Goal: Task Accomplishment & Management: Use online tool/utility

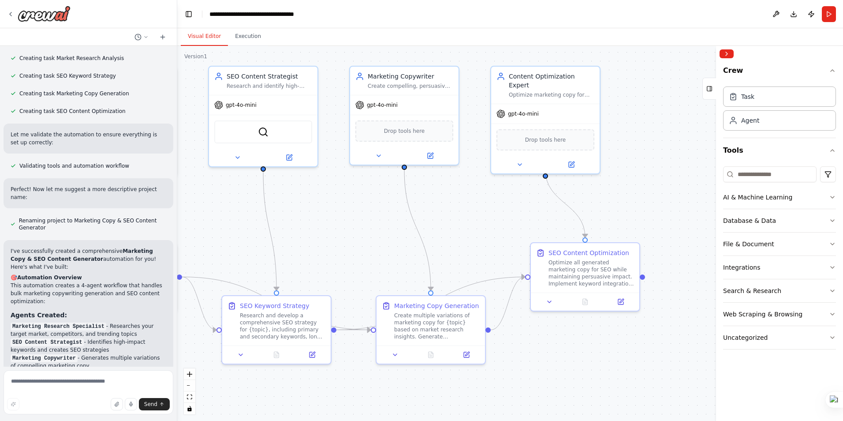
drag, startPoint x: 520, startPoint y: 217, endPoint x: 403, endPoint y: 210, distance: 117.5
click at [401, 207] on div ".deletable-edge-delete-btn { width: 20px; height: 20px; border: 0px solid #ffff…" at bounding box center [510, 233] width 666 height 375
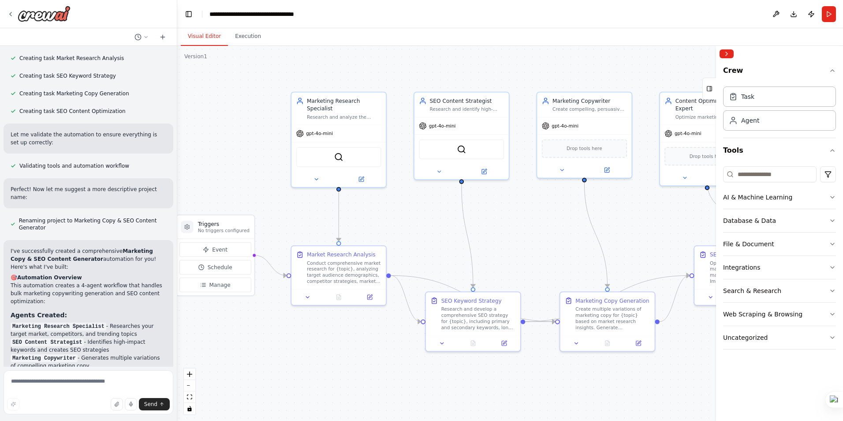
drag, startPoint x: 409, startPoint y: 232, endPoint x: 514, endPoint y: 250, distance: 106.0
click at [514, 250] on div ".deletable-edge-delete-btn { width: 20px; height: 20px; border: 0px solid #ffff…" at bounding box center [510, 233] width 666 height 375
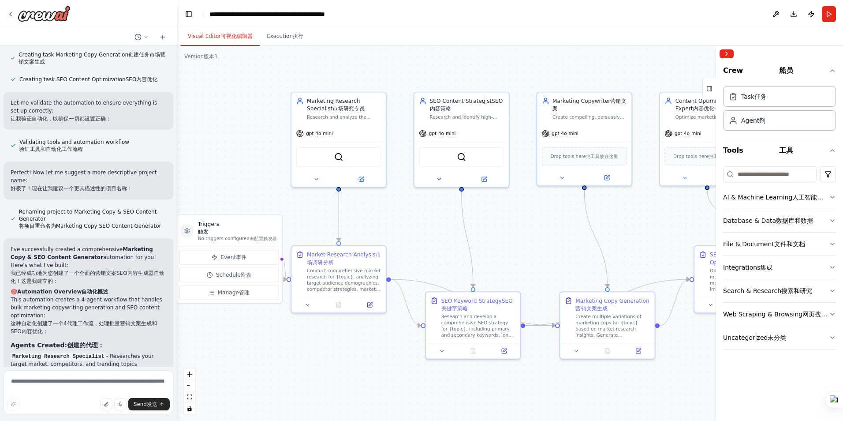
click at [535, 237] on div ".deletable-edge-delete-btn { width: 20px; height: 20px; border: 0px solid #ffff…" at bounding box center [510, 233] width 666 height 375
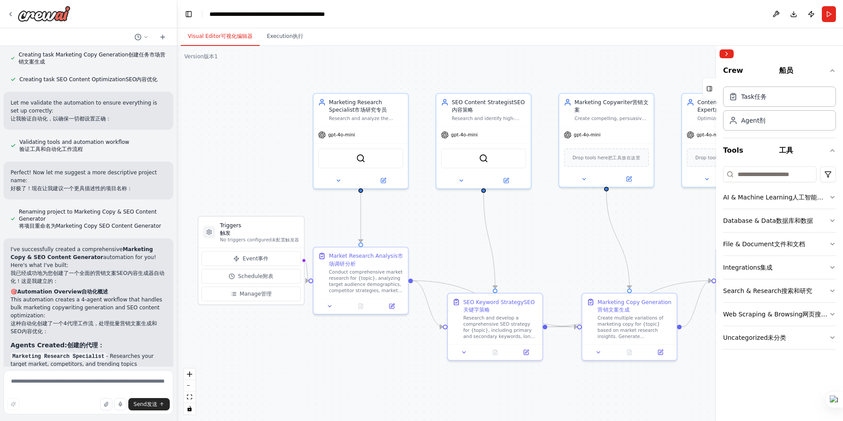
drag, startPoint x: 534, startPoint y: 248, endPoint x: 570, endPoint y: 249, distance: 36.2
click at [570, 249] on div ".deletable-edge-delete-btn { width: 20px; height: 20px; border: 0px solid #ffff…" at bounding box center [510, 233] width 666 height 375
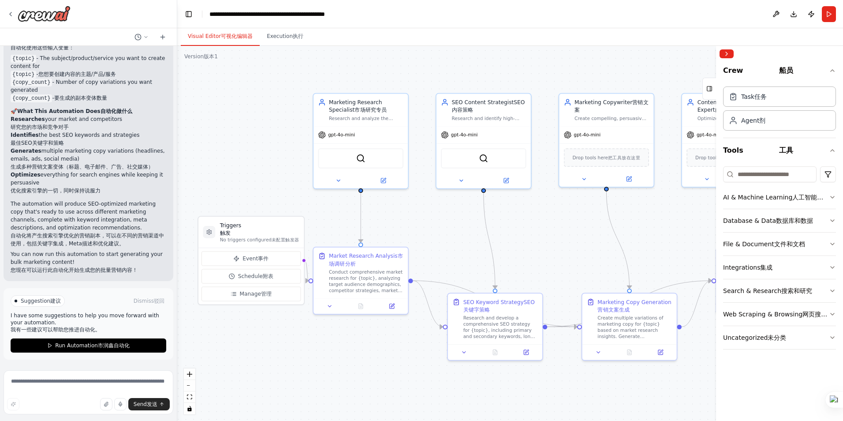
scroll to position [1501, 0]
click at [125, 347] on font "市润鑫自动化" at bounding box center [114, 345] width 32 height 6
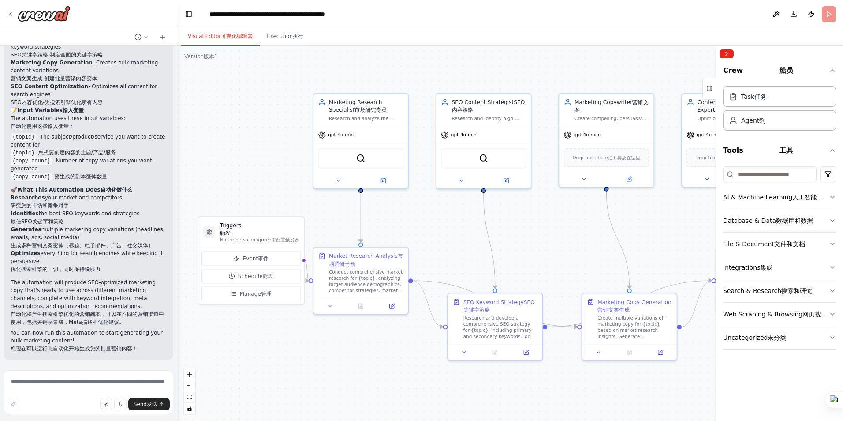
scroll to position [1421, 0]
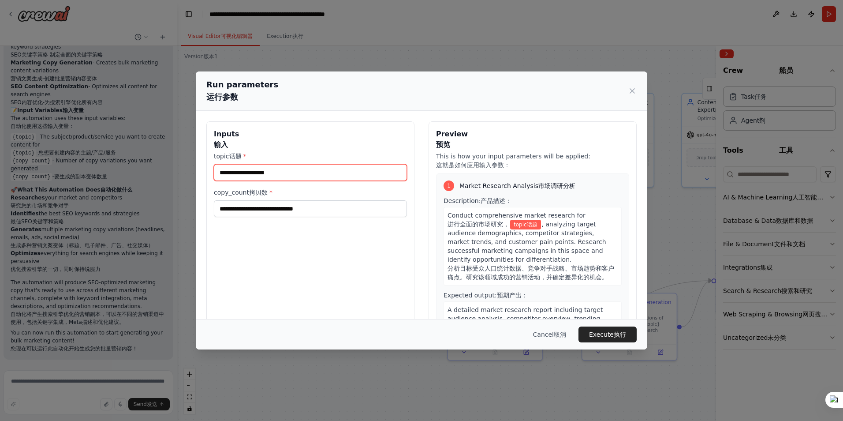
click at [310, 181] on input "topic 话题 *" at bounding box center [310, 172] width 193 height 17
type input "*****"
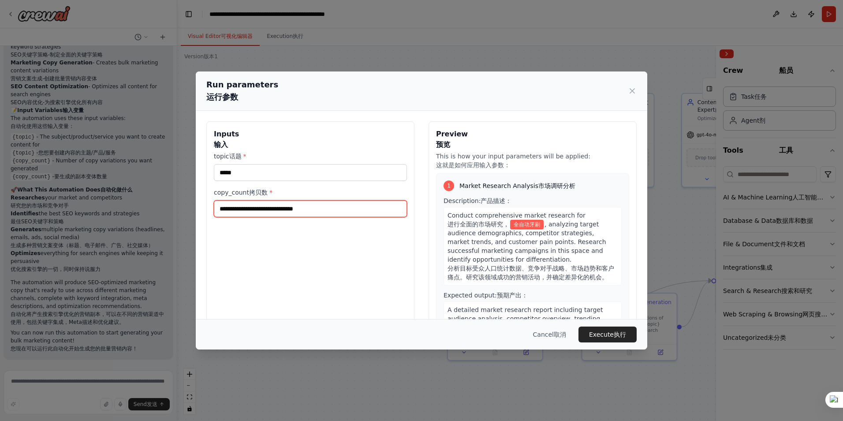
click at [306, 213] on input "copy_count 拷贝数 *" at bounding box center [310, 208] width 193 height 17
type input "*"
click at [621, 336] on font "执行" at bounding box center [620, 334] width 12 height 9
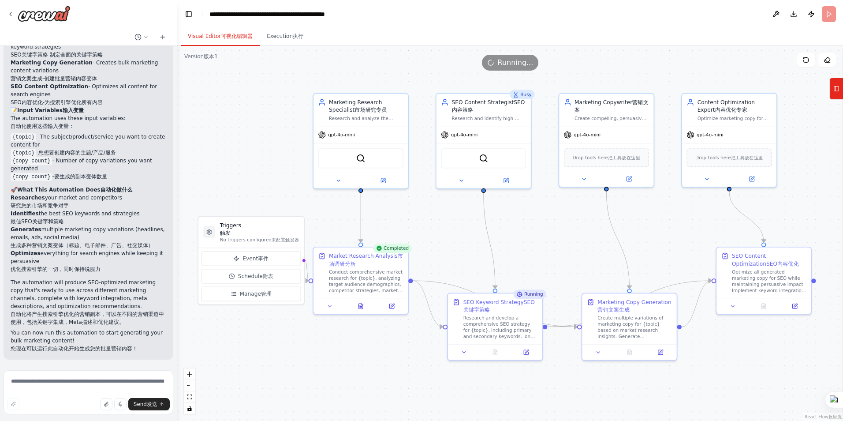
click at [235, 33] on font "可视化编辑器" at bounding box center [237, 36] width 32 height 7
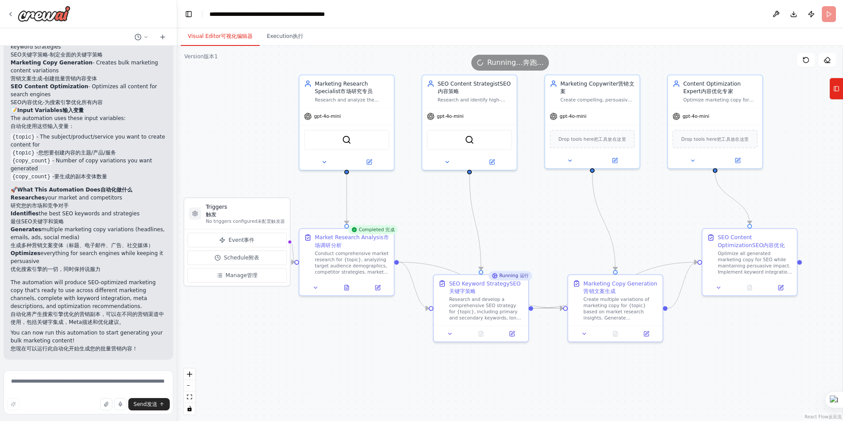
drag, startPoint x: 555, startPoint y: 242, endPoint x: 541, endPoint y: 224, distance: 23.3
click at [541, 224] on div ".deletable-edge-delete-btn { width: 20px; height: 20px; border: 0px solid #ffff…" at bounding box center [510, 233] width 666 height 375
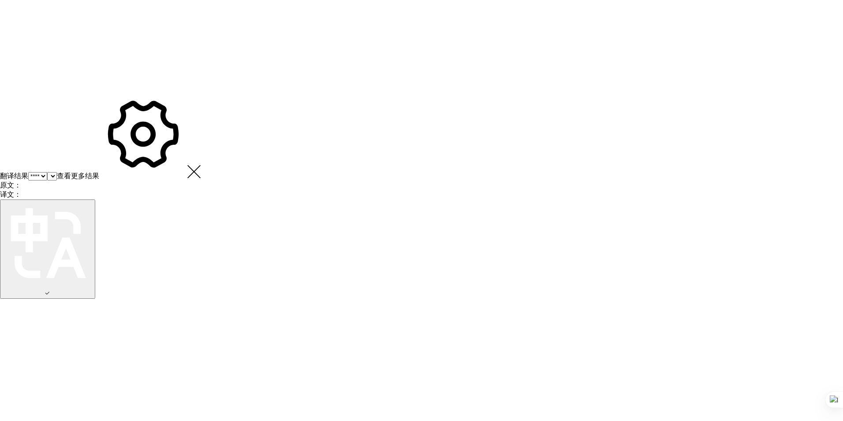
click at [358, 103] on html at bounding box center [421, 149] width 843 height 299
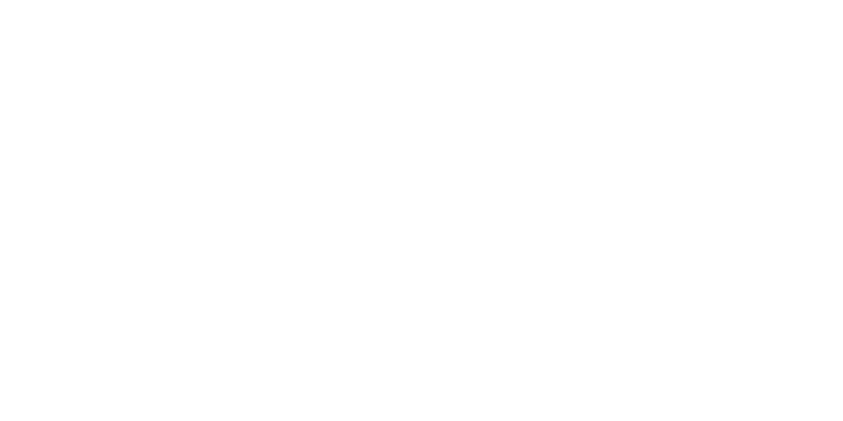
click at [424, 0] on html at bounding box center [421, 0] width 843 height 0
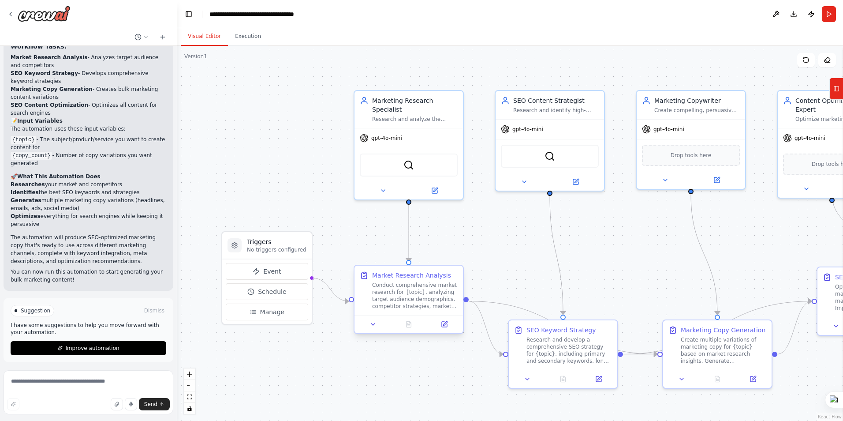
scroll to position [975, 0]
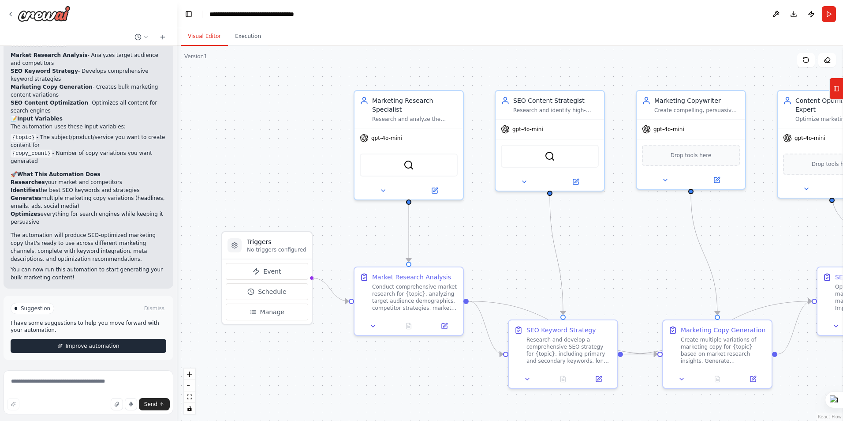
click at [86, 345] on span "Improve automation" at bounding box center [92, 345] width 54 height 7
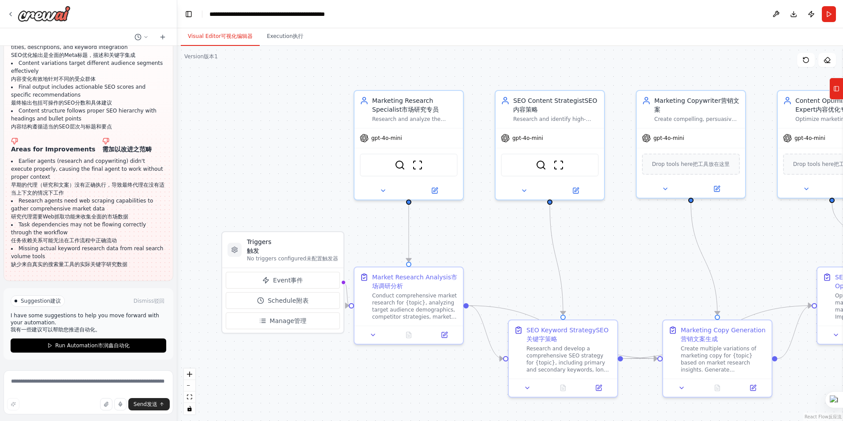
scroll to position [2159, 0]
click at [149, 343] on button "Run Automation 市润鑫自动化" at bounding box center [89, 345] width 156 height 14
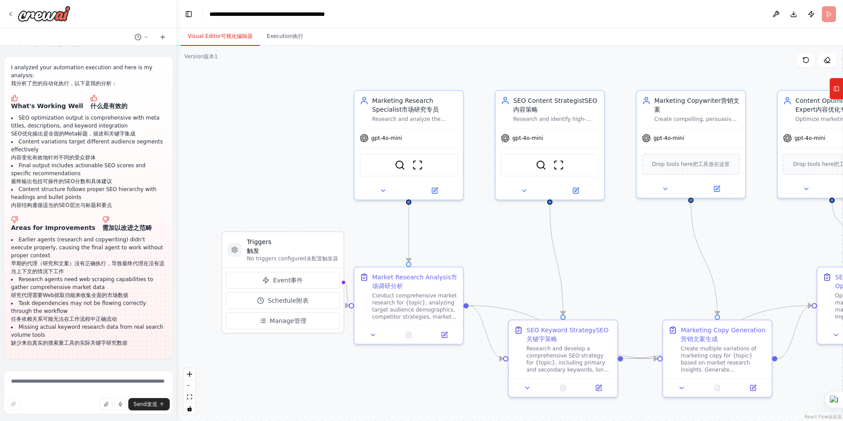
scroll to position [2079, 0]
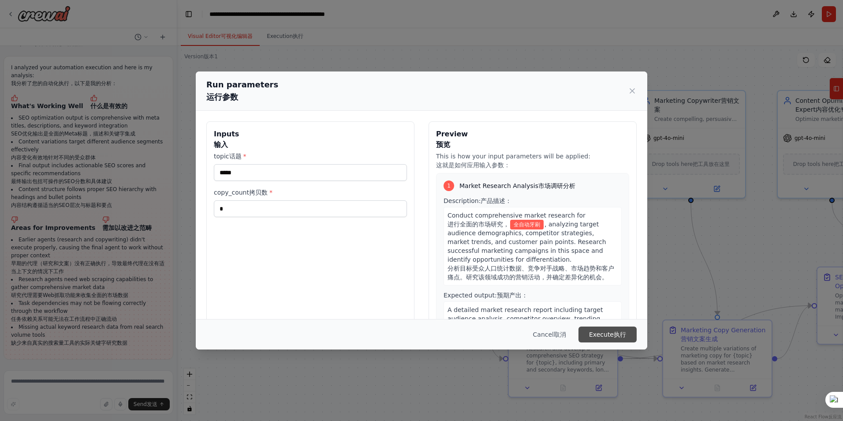
click at [595, 334] on font "Execute" at bounding box center [601, 334] width 25 height 9
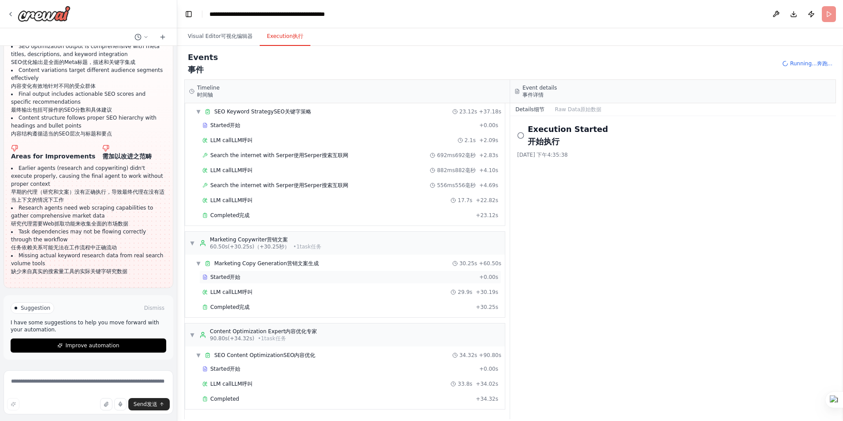
scroll to position [2159, 0]
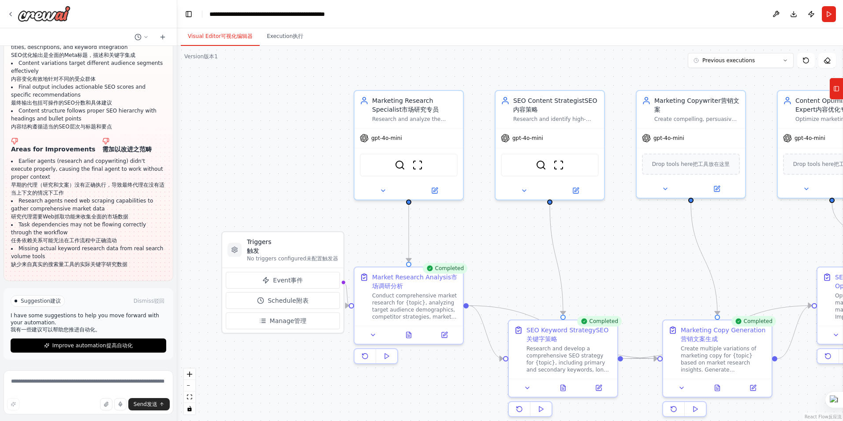
click at [247, 36] on font "可视化编辑器" at bounding box center [237, 36] width 32 height 7
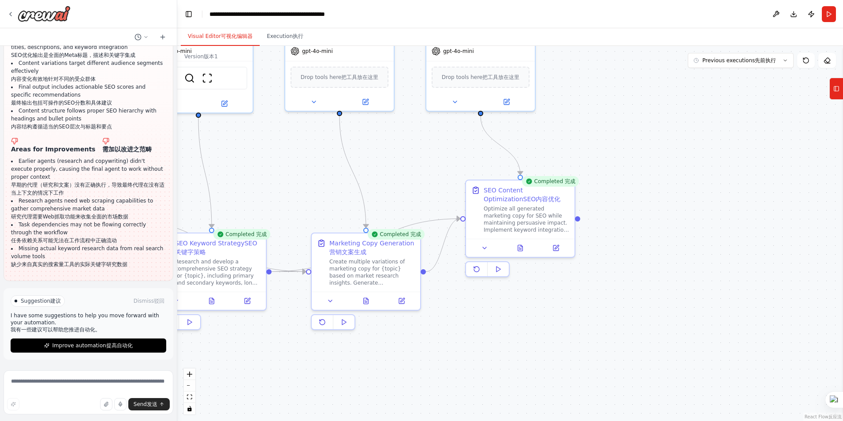
drag, startPoint x: 604, startPoint y: 259, endPoint x: 310, endPoint y: 177, distance: 304.9
click at [305, 177] on div ".deletable-edge-delete-btn { width: 20px; height: 20px; border: 0px solid #ffff…" at bounding box center [510, 233] width 666 height 375
click at [515, 249] on button at bounding box center [522, 244] width 37 height 11
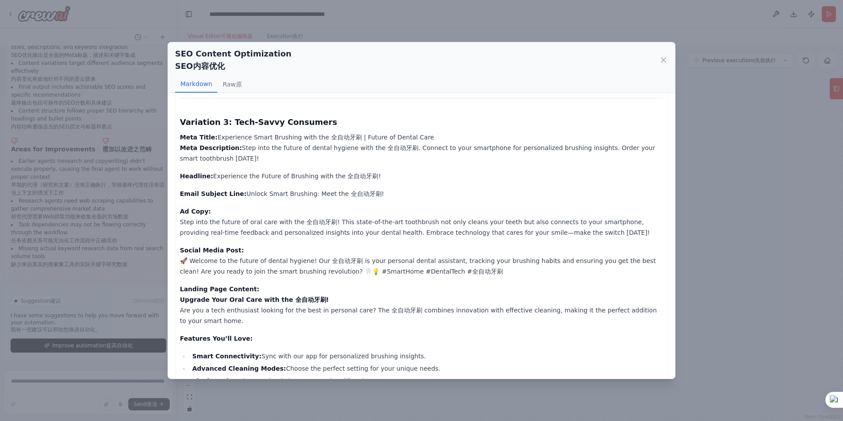
scroll to position [1058, 0]
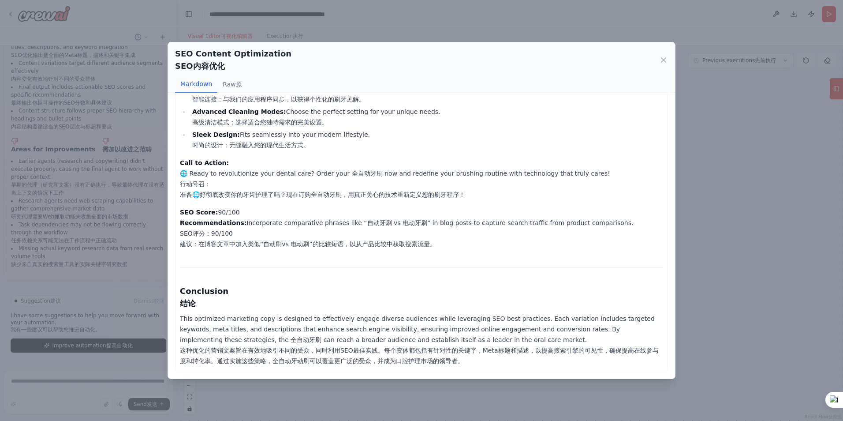
scroll to position [1716, 0]
click at [664, 60] on icon at bounding box center [663, 60] width 9 height 9
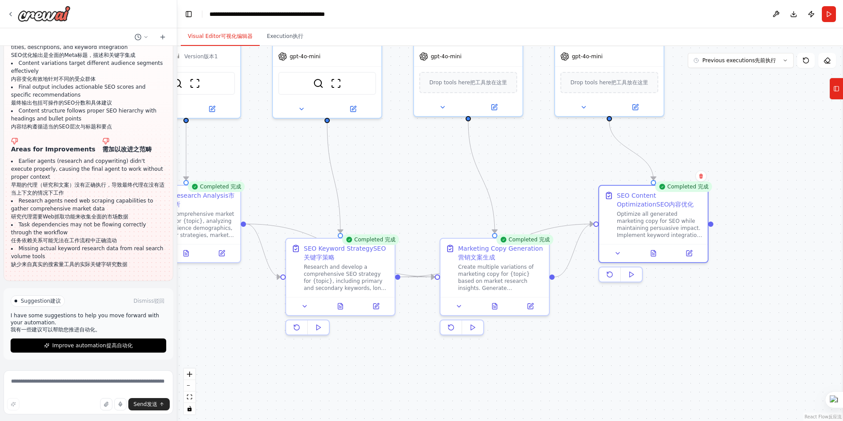
drag, startPoint x: 502, startPoint y: 326, endPoint x: 633, endPoint y: 333, distance: 131.1
click at [633, 333] on div ".deletable-edge-delete-btn { width: 20px; height: 20px; border: 0px solid #ffff…" at bounding box center [510, 233] width 666 height 375
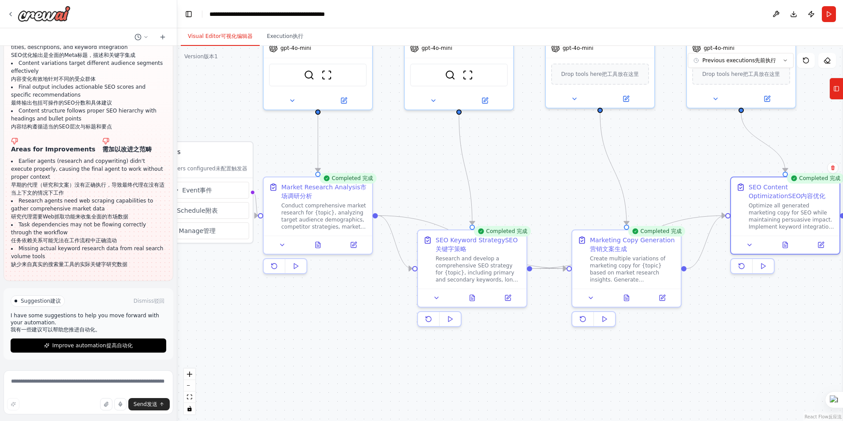
drag, startPoint x: 442, startPoint y: 361, endPoint x: 580, endPoint y: 352, distance: 137.8
click at [580, 352] on div ".deletable-edge-delete-btn { width: 20px; height: 20px; border: 0px solid #ffff…" at bounding box center [510, 233] width 666 height 375
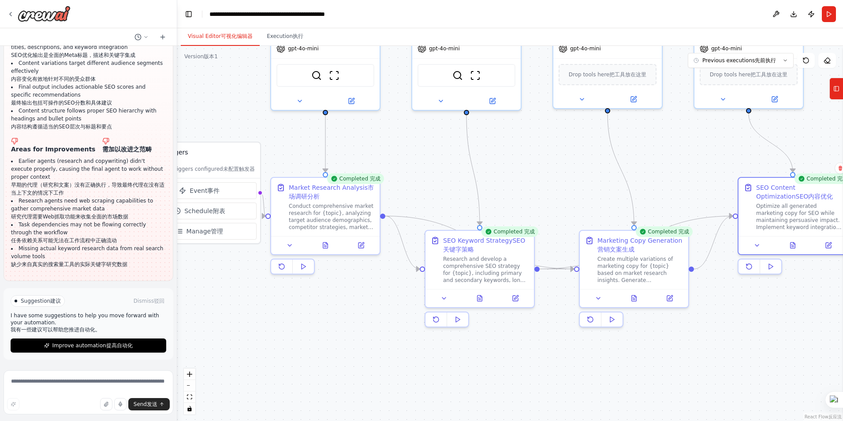
drag, startPoint x: 387, startPoint y: 311, endPoint x: 397, endPoint y: 332, distance: 23.7
click at [397, 332] on div ".deletable-edge-delete-btn { width: 20px; height: 20px; border: 0px solid #ffff…" at bounding box center [510, 233] width 666 height 375
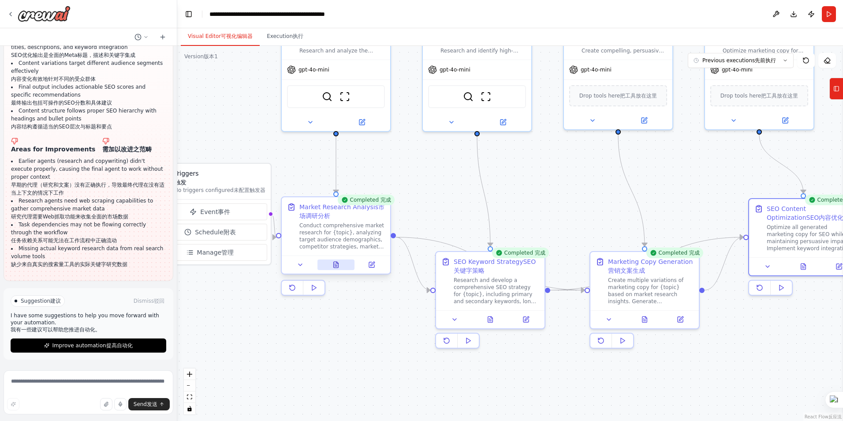
click at [333, 269] on button at bounding box center [335, 264] width 37 height 11
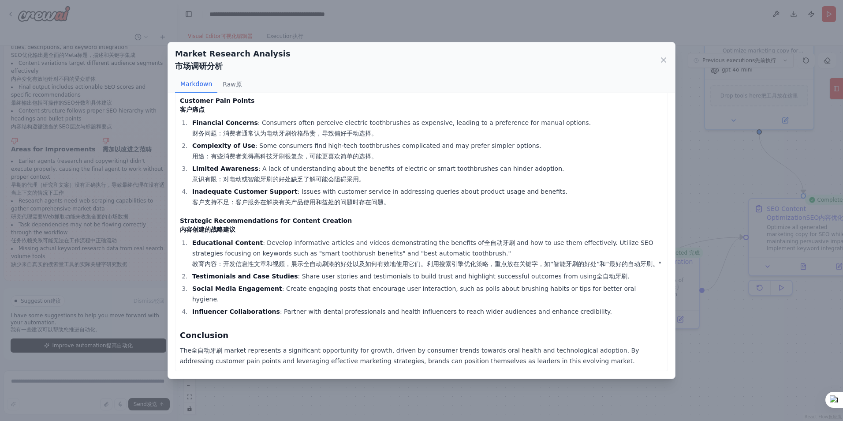
scroll to position [636, 0]
click at [662, 62] on icon at bounding box center [663, 60] width 9 height 9
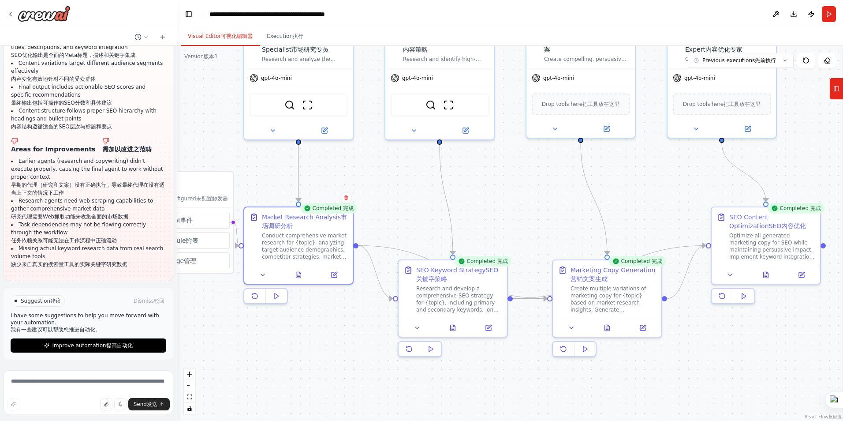
drag, startPoint x: 566, startPoint y: 172, endPoint x: 452, endPoint y: 182, distance: 114.1
click at [456, 182] on div ".deletable-edge-delete-btn { width: 20px; height: 20px; border: 0px solid #ffff…" at bounding box center [510, 233] width 666 height 375
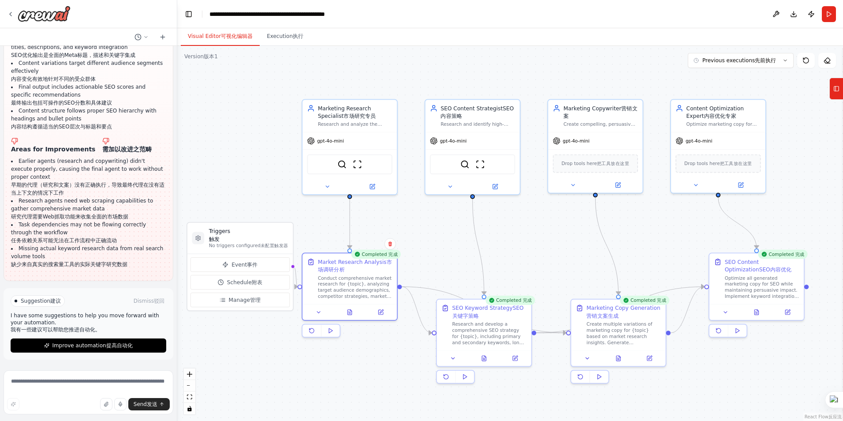
drag, startPoint x: 449, startPoint y: 184, endPoint x: 544, endPoint y: 232, distance: 106.1
click at [544, 232] on div ".deletable-edge-delete-btn { width: 20px; height: 20px; border: 0px solid #ffff…" at bounding box center [510, 233] width 666 height 375
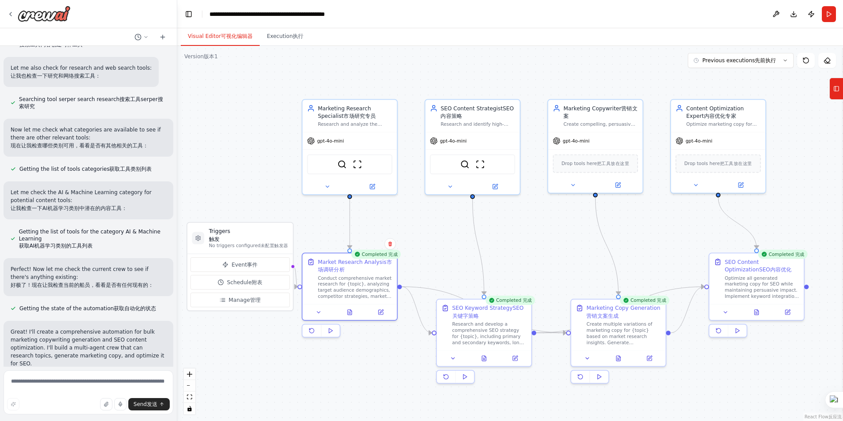
scroll to position [0, 0]
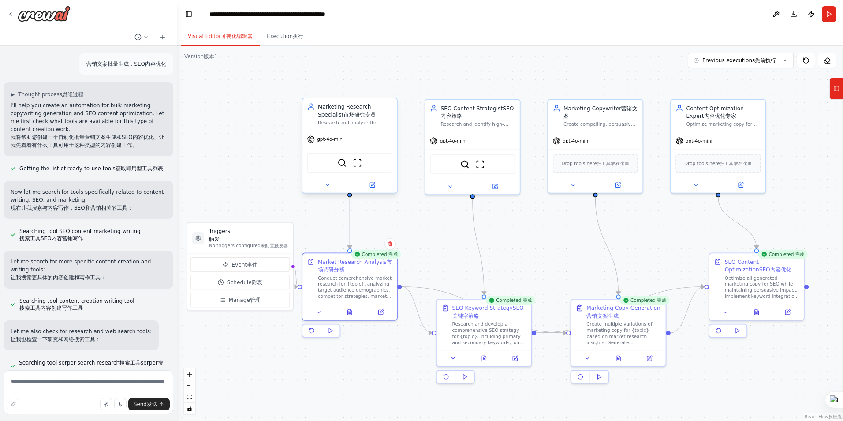
click at [351, 145] on div "gpt-4o-mini" at bounding box center [349, 139] width 94 height 17
click at [315, 141] on div "gpt-4o-mini" at bounding box center [325, 138] width 37 height 7
click at [701, 145] on div "gpt-4o-mini" at bounding box center [718, 139] width 94 height 17
click at [596, 138] on div "gpt-4o-mini" at bounding box center [595, 139] width 94 height 17
click at [477, 147] on div "gpt-4o-mini SerperDevTool ScrapeWebsiteTool" at bounding box center [472, 162] width 94 height 62
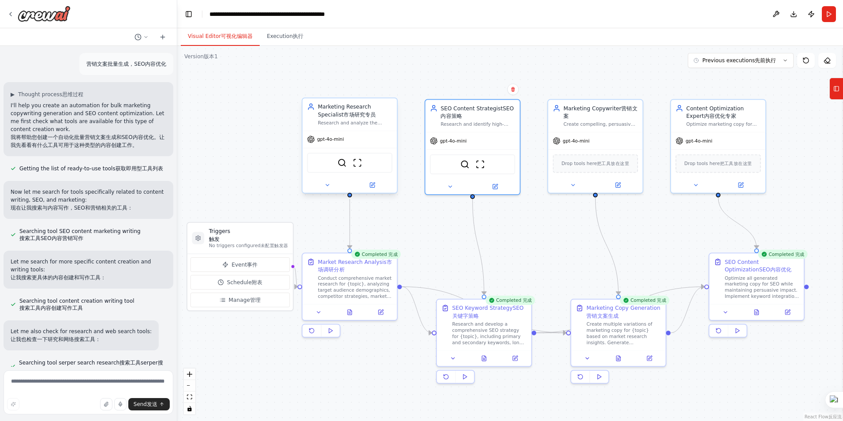
click at [342, 141] on font "gpt-4o-mini" at bounding box center [330, 139] width 27 height 5
click at [314, 141] on icon at bounding box center [310, 139] width 7 height 7
drag, startPoint x: 308, startPoint y: 139, endPoint x: 321, endPoint y: 137, distance: 13.5
click at [321, 137] on icon at bounding box center [318, 139] width 7 height 7
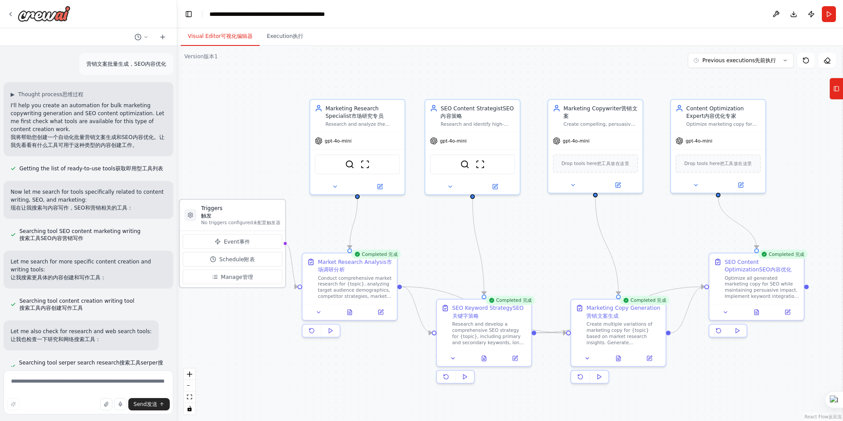
drag, startPoint x: 247, startPoint y: 241, endPoint x: 240, endPoint y: 217, distance: 24.8
click at [212, 217] on font "触发" at bounding box center [206, 216] width 11 height 6
click at [243, 280] on font "管理" at bounding box center [248, 277] width 11 height 6
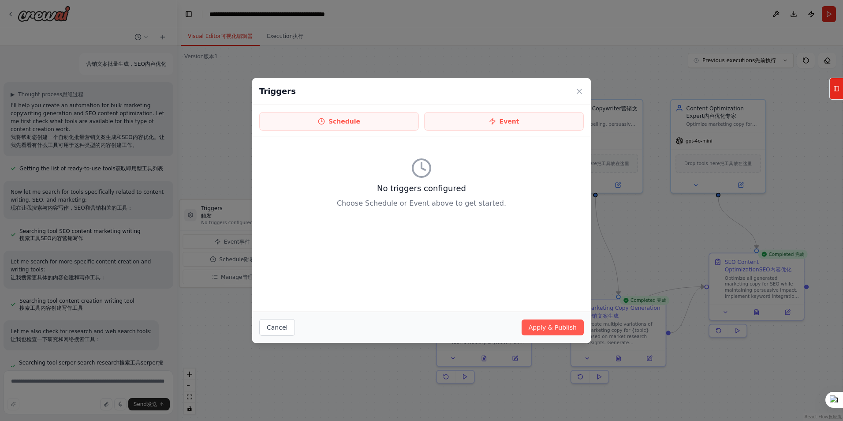
click at [462, 226] on div "No triggers configured Choose Schedule or Event above to get started." at bounding box center [421, 223] width 339 height 175
click at [523, 179] on div "No triggers configured Choose Schedule or Event above to get started." at bounding box center [421, 182] width 325 height 79
click at [575, 91] on icon at bounding box center [579, 91] width 9 height 9
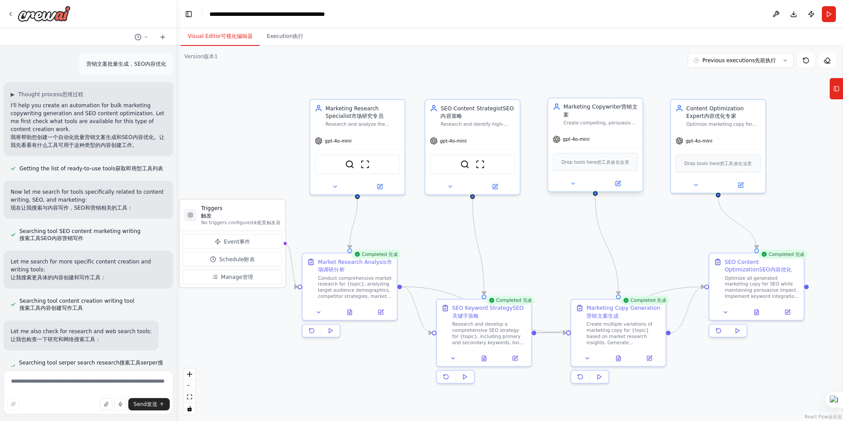
click at [575, 142] on div "gpt-4o-mini" at bounding box center [571, 138] width 37 height 7
click at [445, 187] on button at bounding box center [450, 184] width 43 height 9
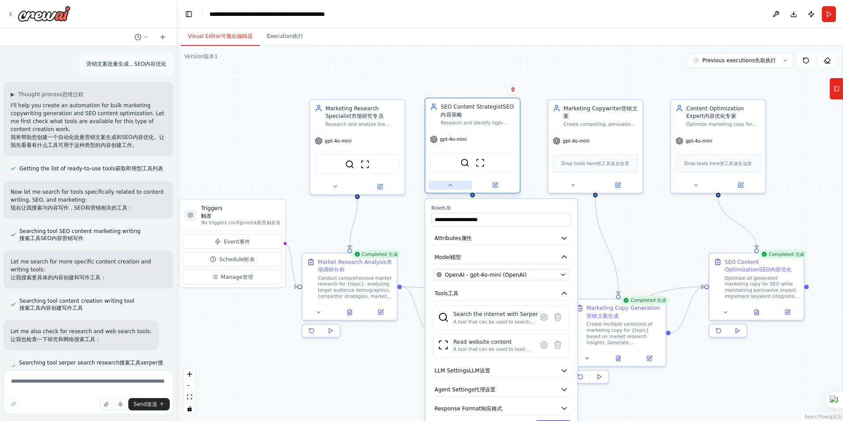
click at [445, 187] on button at bounding box center [450, 184] width 43 height 9
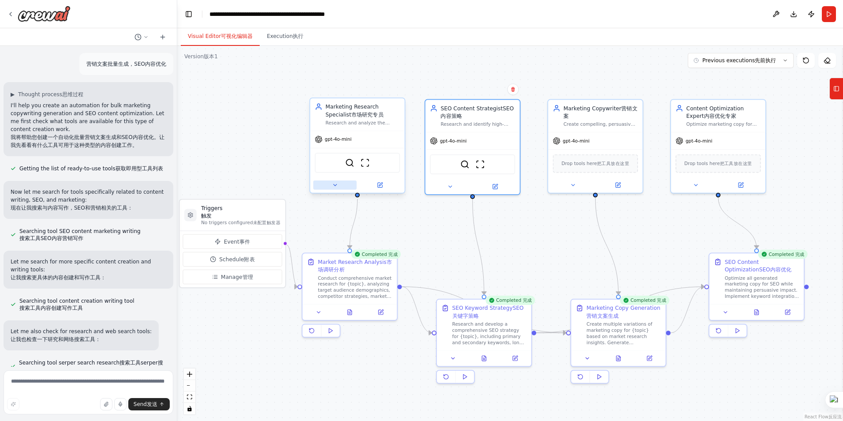
click at [335, 182] on icon at bounding box center [335, 185] width 6 height 6
click at [335, 183] on icon at bounding box center [335, 185] width 6 height 6
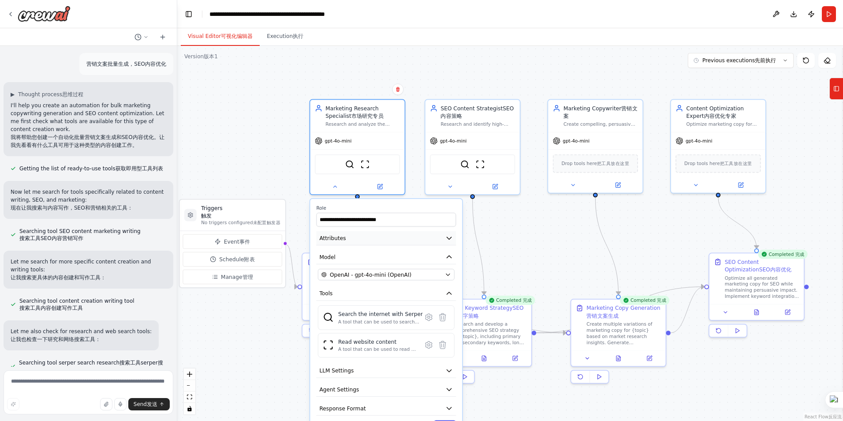
click at [368, 241] on button "Attributes" at bounding box center [386, 238] width 140 height 14
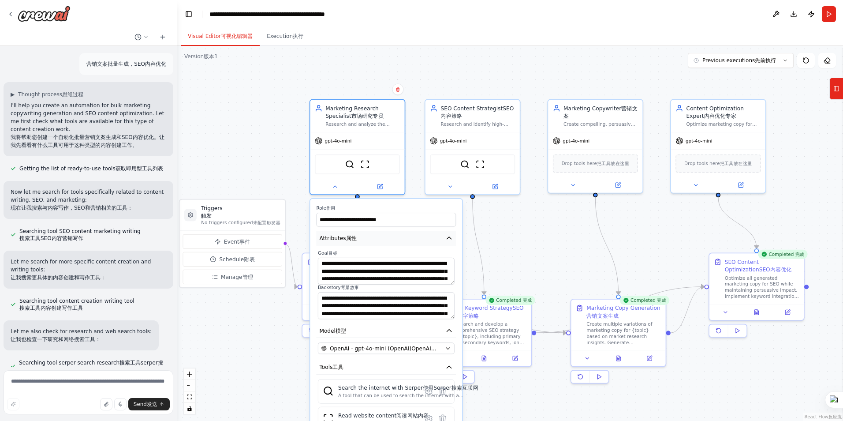
click at [370, 239] on button "Attributes 属性" at bounding box center [386, 238] width 140 height 14
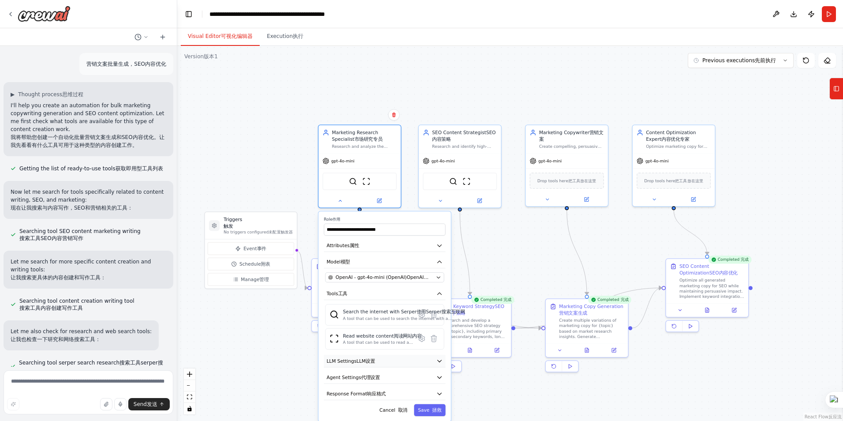
click at [385, 365] on button "LLM Settings LLM设置" at bounding box center [385, 360] width 122 height 12
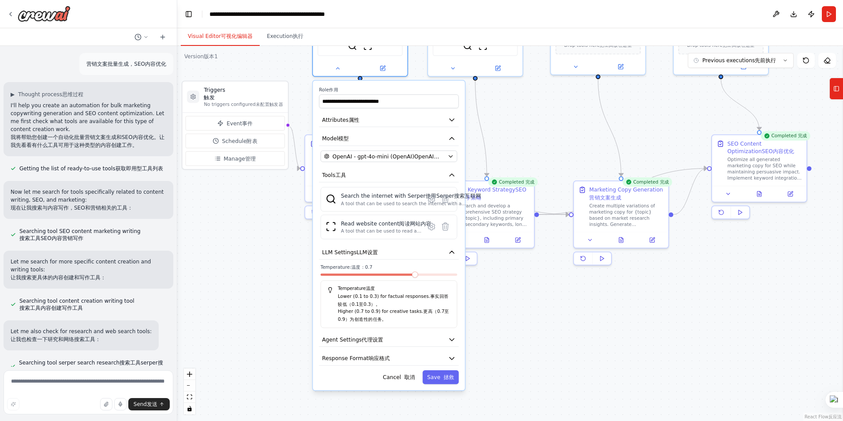
drag, startPoint x: 557, startPoint y: 235, endPoint x: 560, endPoint y: 123, distance: 112.5
click at [560, 123] on div ".deletable-edge-delete-btn { width: 20px; height: 20px; border: 0px solid #ffff…" at bounding box center [510, 233] width 666 height 375
click at [407, 248] on button "LLM Settings LLM设置" at bounding box center [389, 251] width 140 height 14
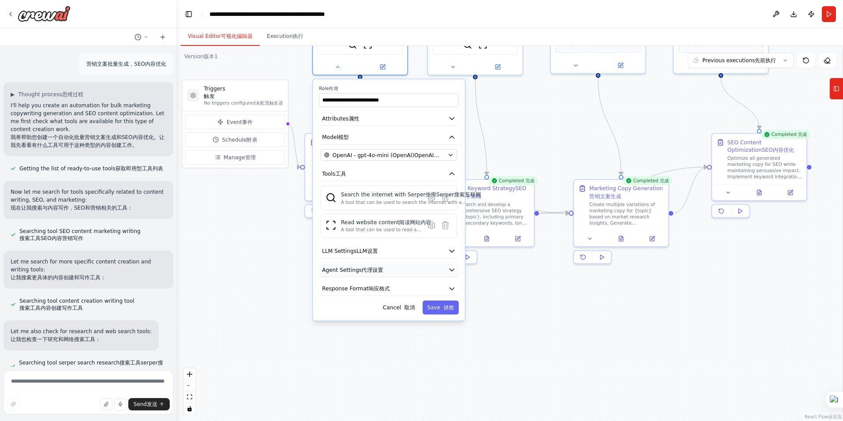
click at [401, 267] on button "Agent Settings 代理设置" at bounding box center [389, 270] width 140 height 14
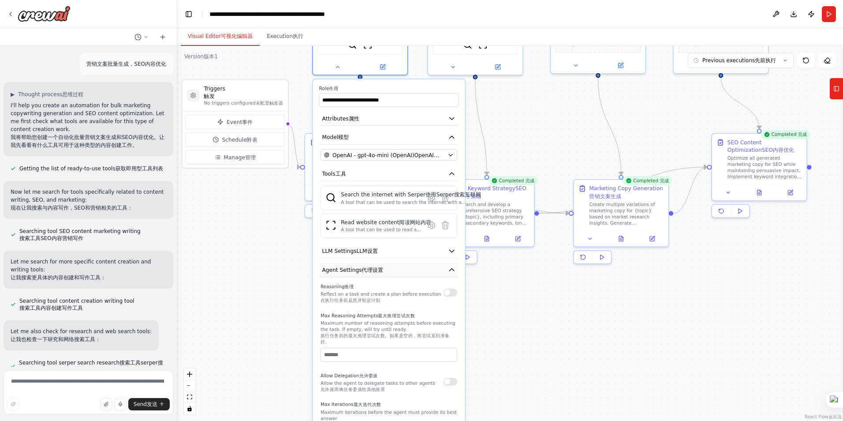
click at [401, 267] on button "Agent Settings 代理设置" at bounding box center [389, 270] width 140 height 14
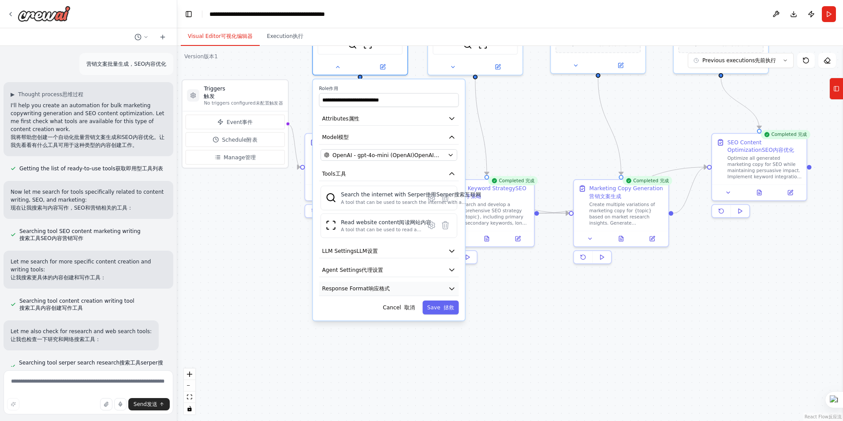
click at [393, 287] on button "Response Format 响应格式" at bounding box center [389, 288] width 140 height 14
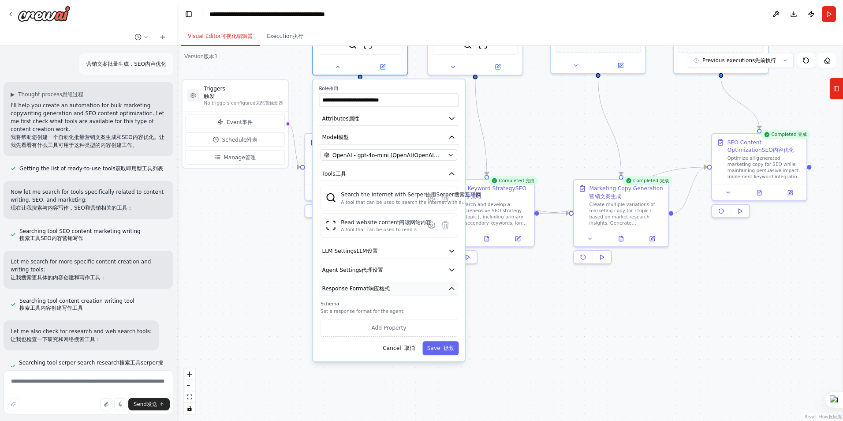
click at [393, 287] on button "Response Format 响应格式" at bounding box center [389, 288] width 140 height 14
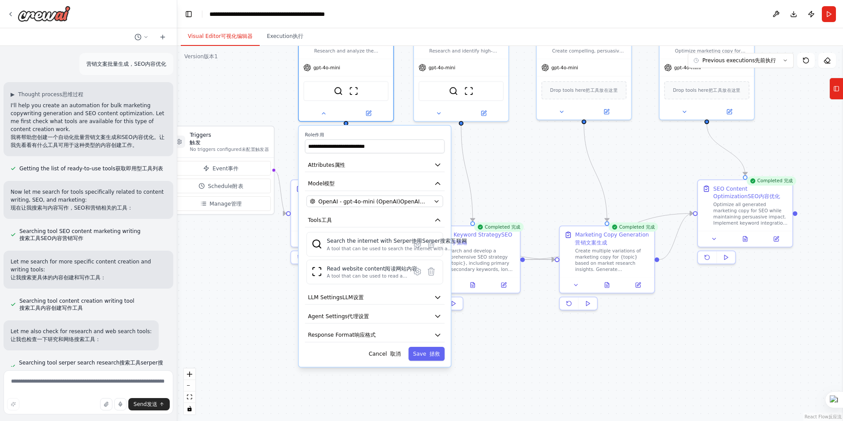
drag, startPoint x: 518, startPoint y: 289, endPoint x: 504, endPoint y: 330, distance: 43.6
click at [504, 330] on div ".deletable-edge-delete-btn { width: 20px; height: 20px; border: 0px solid #ffff…" at bounding box center [510, 233] width 666 height 375
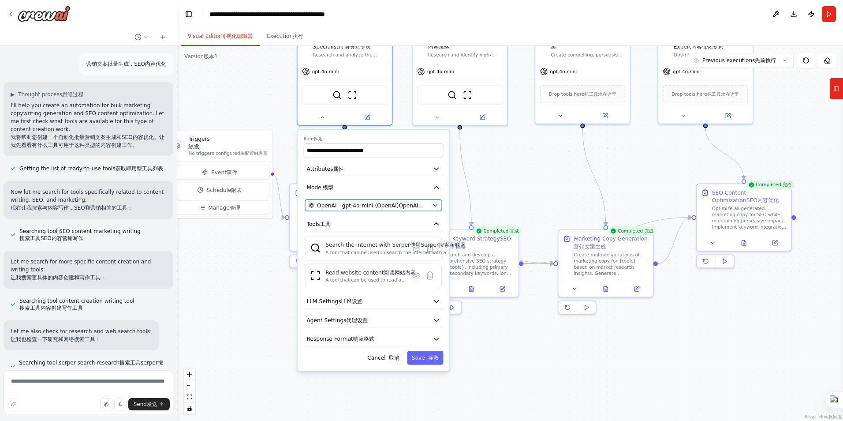
click at [434, 204] on icon "button" at bounding box center [435, 205] width 6 height 6
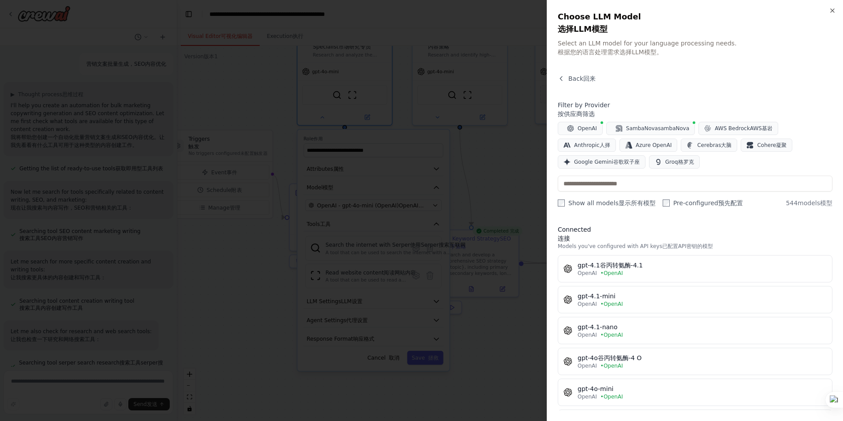
click at [687, 185] on div "Filter by Provider 按供应商筛选 OpenAI SambaNova sambaNova AWS Bedrock AWS基岩 Anthropi…" at bounding box center [695, 154] width 275 height 107
click at [683, 189] on input "text" at bounding box center [695, 183] width 275 height 16
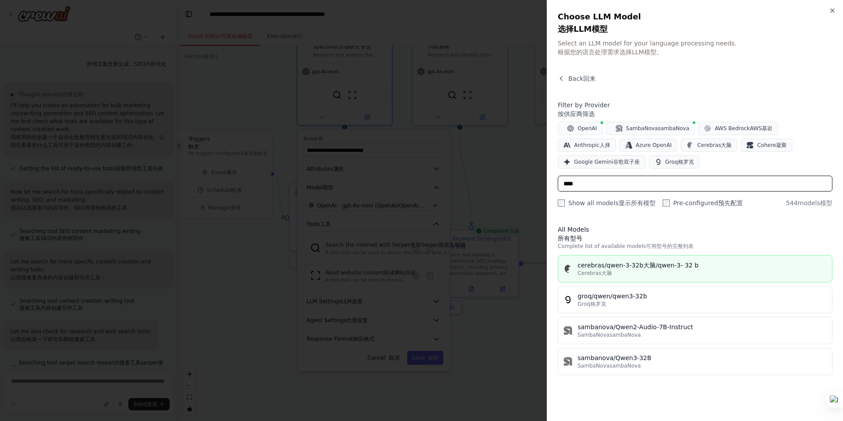
type input "****"
click at [667, 269] on font "大脑/qwen-3- 32 b" at bounding box center [670, 264] width 55 height 7
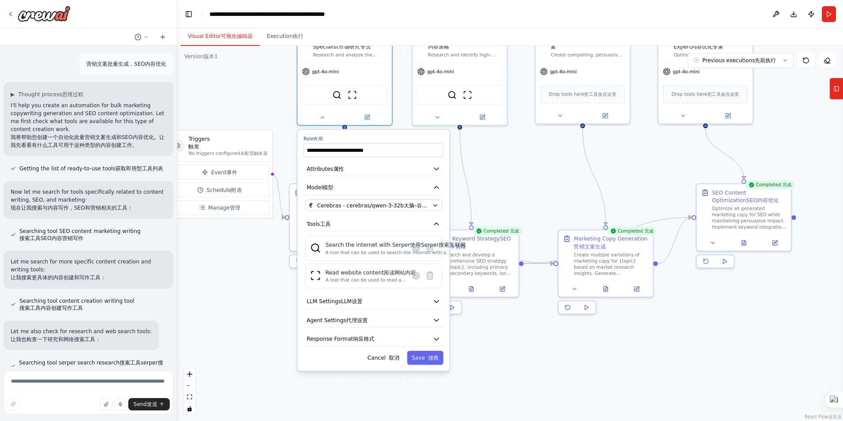
click at [530, 184] on div ".deletable-edge-delete-btn { width: 20px; height: 20px; border: 0px solid #ffff…" at bounding box center [510, 233] width 666 height 375
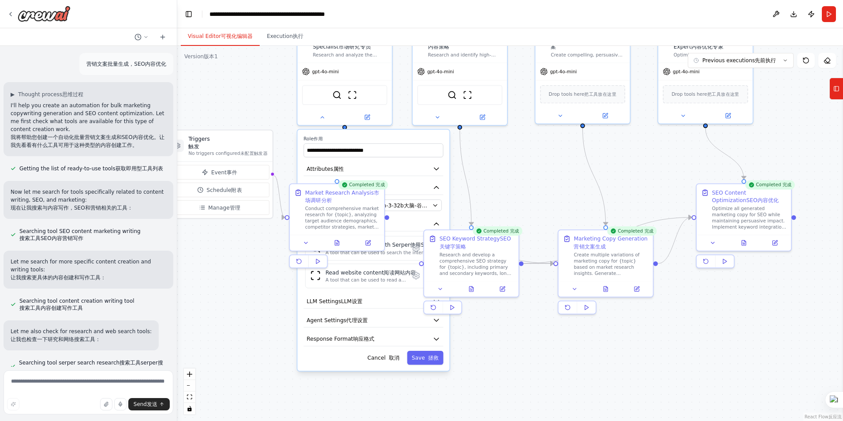
click at [512, 173] on div ".deletable-edge-delete-btn { width: 20px; height: 20px; border: 0px solid #ffff…" at bounding box center [510, 233] width 666 height 375
click at [433, 355] on font "拯救" at bounding box center [433, 357] width 11 height 7
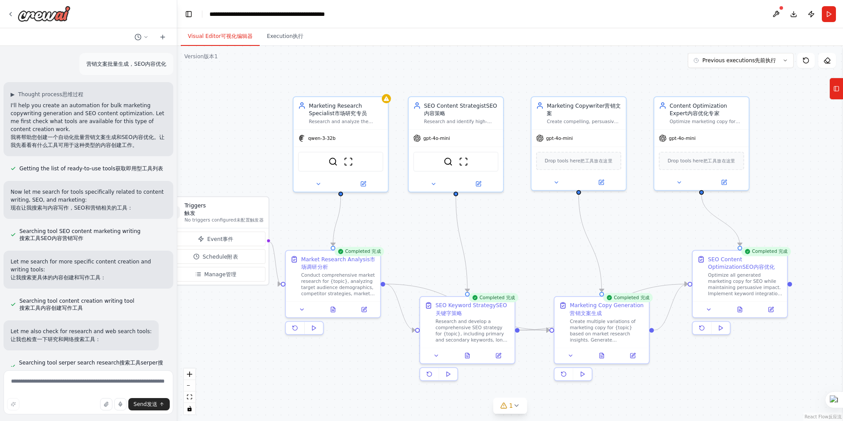
drag, startPoint x: 534, startPoint y: 167, endPoint x: 530, endPoint y: 232, distance: 65.4
click at [530, 232] on div ".deletable-edge-delete-btn { width: 20px; height: 20px; border: 0px solid #ffff…" at bounding box center [510, 233] width 666 height 375
click at [429, 183] on button at bounding box center [433, 183] width 43 height 9
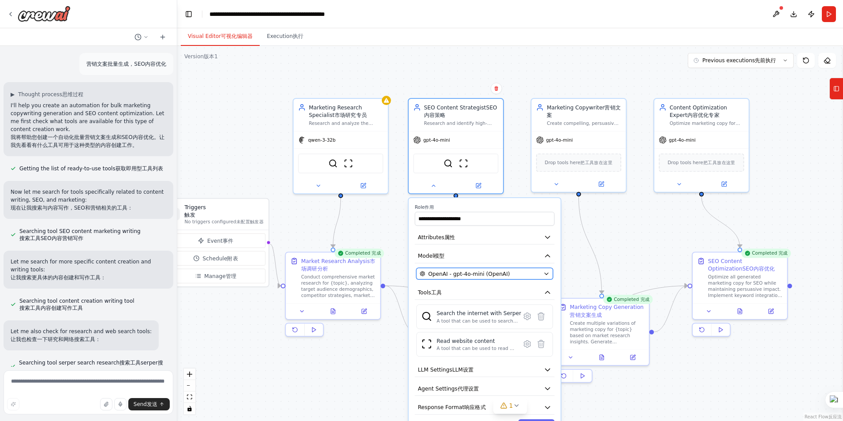
click at [498, 274] on span "OpenAI - gpt-4o-mini (OpenAI)" at bounding box center [469, 272] width 82 height 7
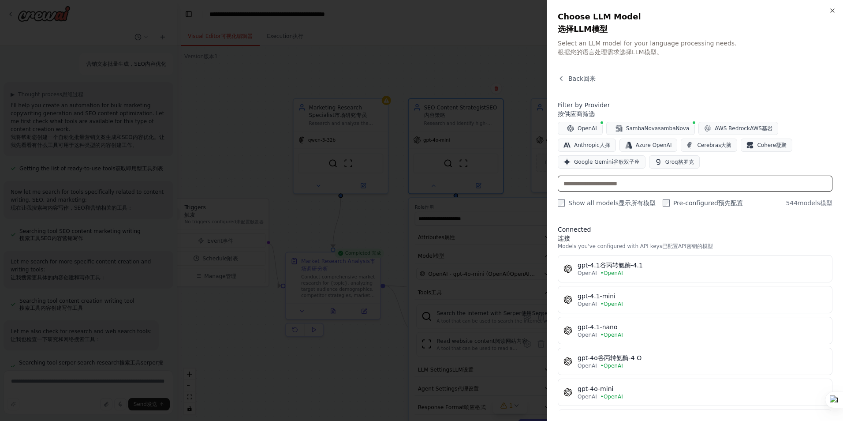
click at [674, 187] on input "text" at bounding box center [695, 183] width 275 height 16
click at [674, 190] on input "text" at bounding box center [695, 183] width 275 height 16
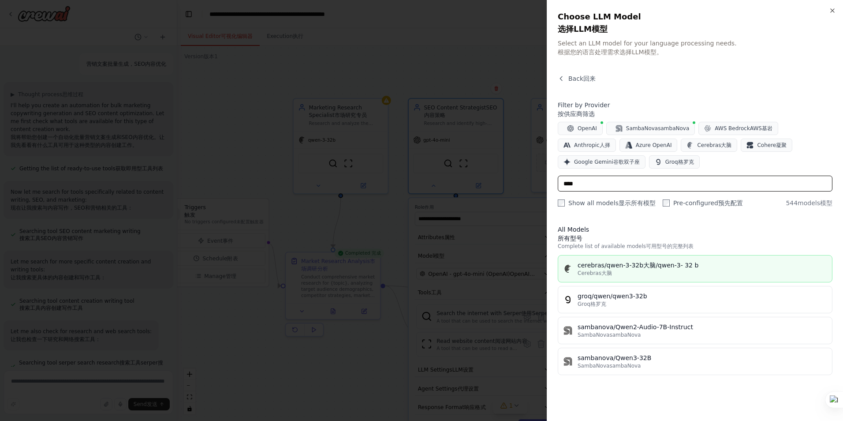
type input "****"
click at [644, 276] on div "Cerebras 大脑" at bounding box center [702, 272] width 249 height 7
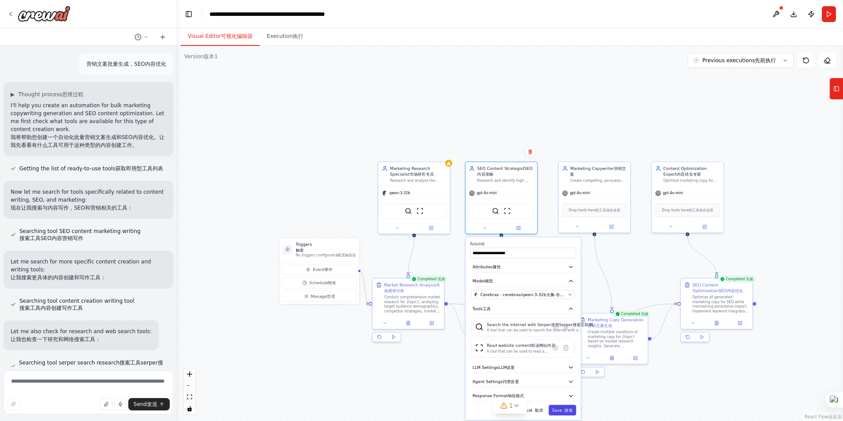
click at [565, 408] on font "拯救" at bounding box center [568, 410] width 8 height 6
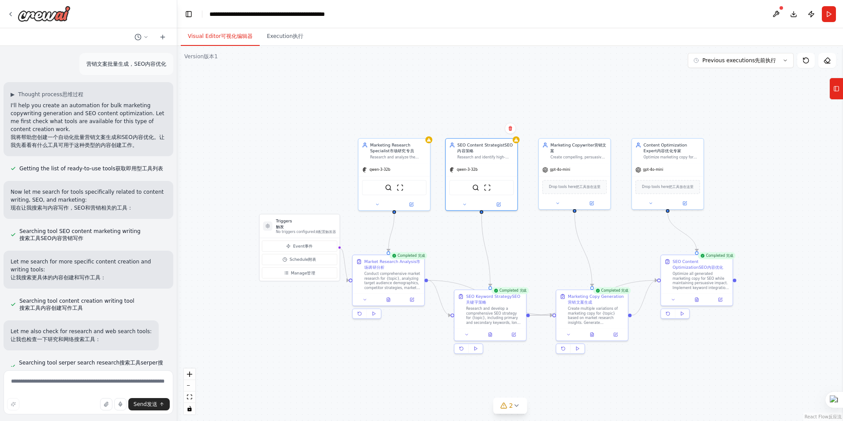
drag, startPoint x: 624, startPoint y: 255, endPoint x: 598, endPoint y: 231, distance: 35.6
click at [599, 233] on div ".deletable-edge-delete-btn { width: 20px; height: 20px; border: 0px solid #ffff…" at bounding box center [510, 233] width 666 height 375
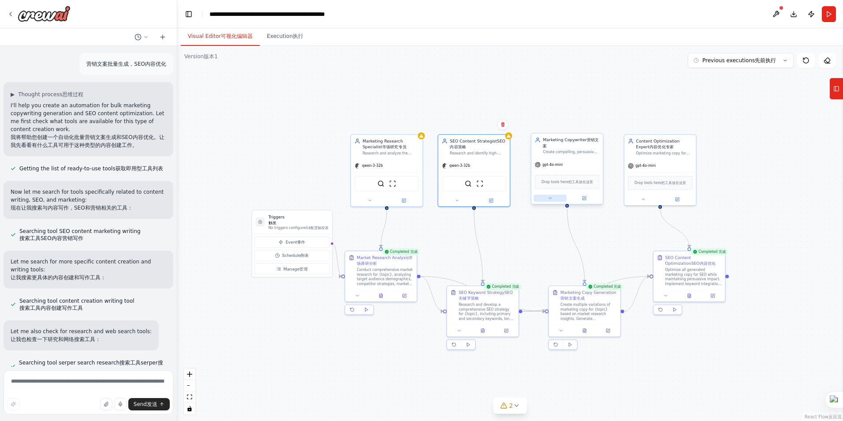
click at [550, 200] on icon at bounding box center [550, 198] width 5 height 5
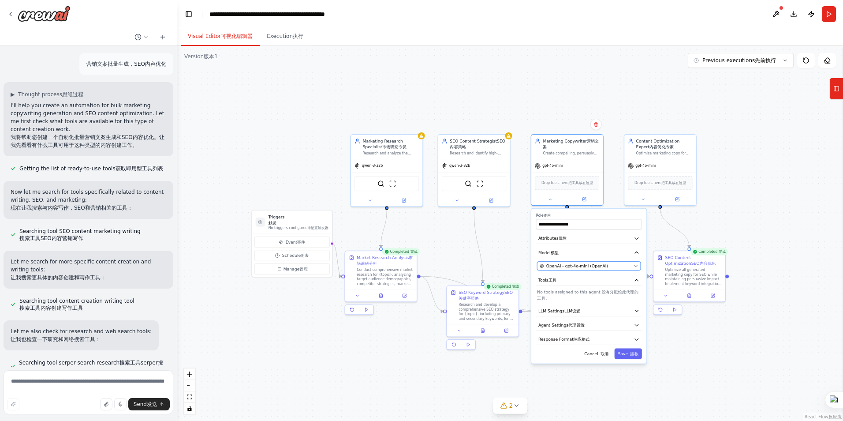
click at [582, 264] on span "OpenAI - gpt-4o-mini (OpenAI)" at bounding box center [577, 266] width 62 height 6
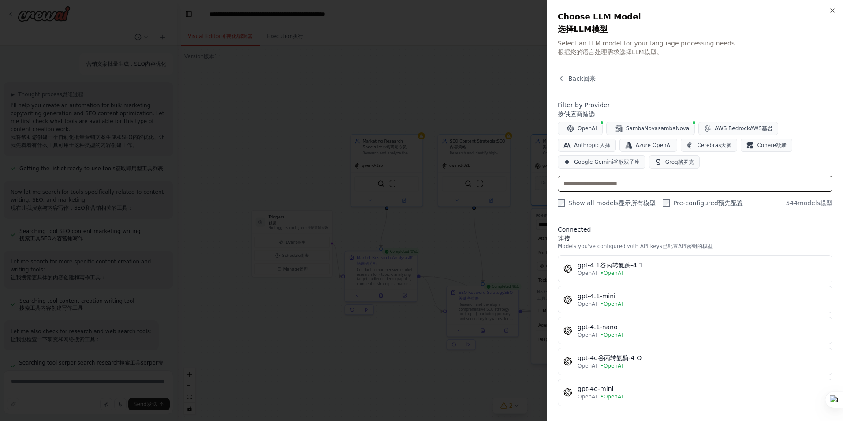
click at [653, 191] on input "text" at bounding box center [695, 183] width 275 height 16
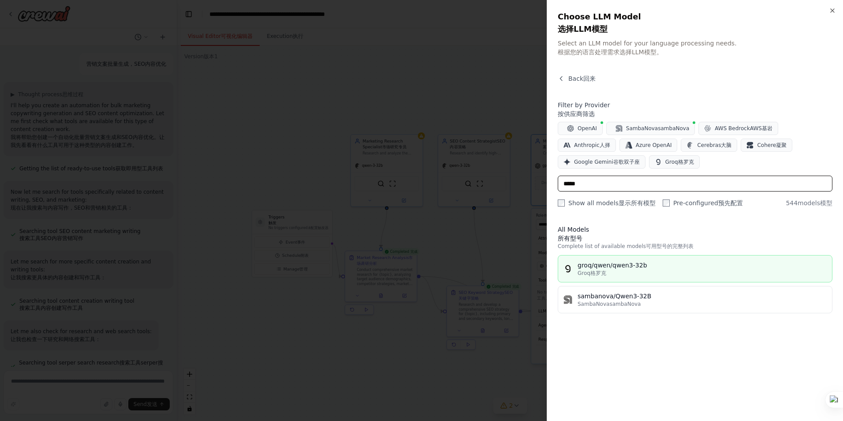
type input "*****"
click at [629, 276] on div "Groq 格罗克" at bounding box center [702, 272] width 249 height 7
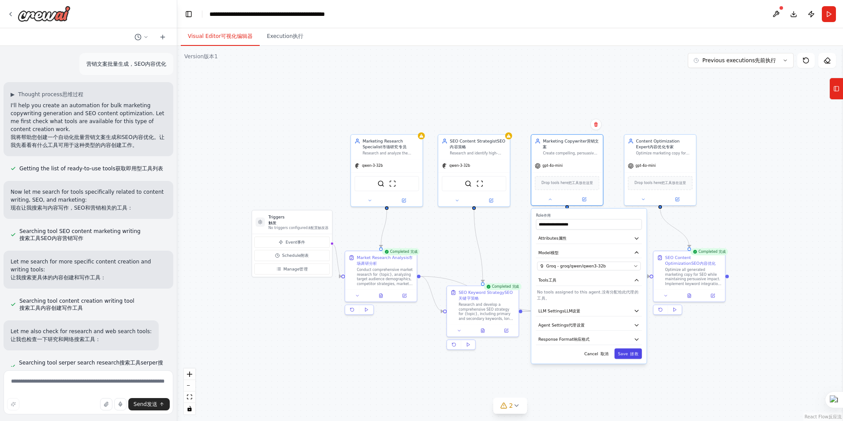
click at [632, 353] on font "拯救" at bounding box center [634, 354] width 8 height 6
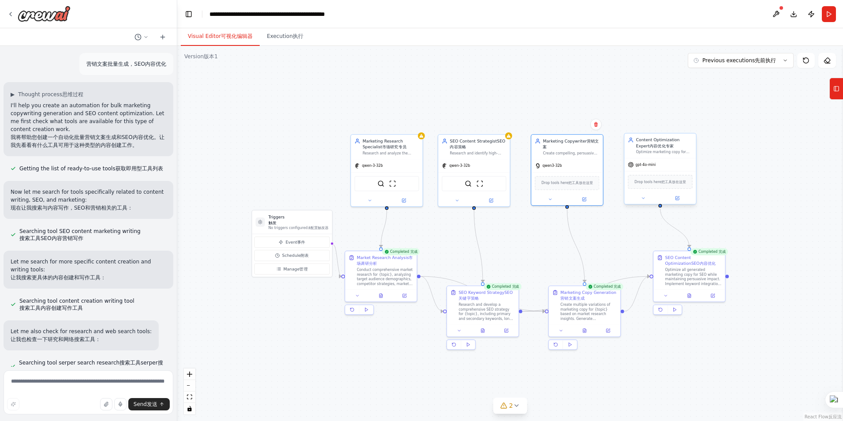
click at [646, 168] on div "gpt-4o-mini" at bounding box center [659, 164] width 71 height 13
click at [649, 166] on font "gpt-4o-mini" at bounding box center [645, 165] width 20 height 4
click at [644, 200] on icon at bounding box center [643, 198] width 5 height 5
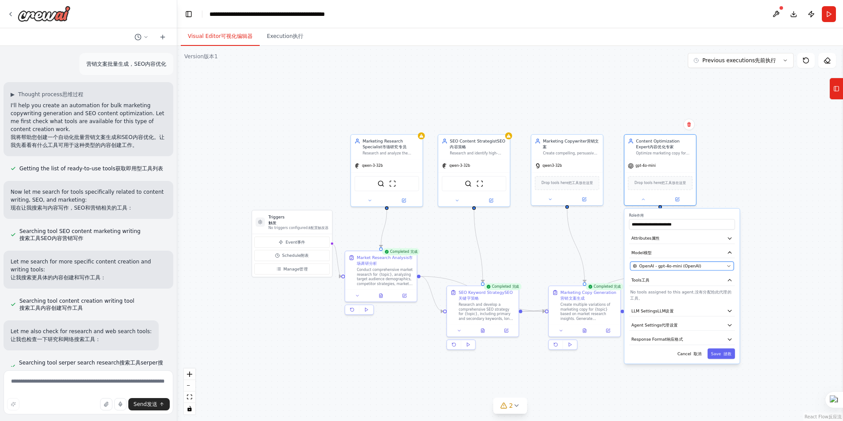
click at [677, 266] on span "OpenAI - gpt-4o-mini (OpenAI)" at bounding box center [670, 266] width 62 height 6
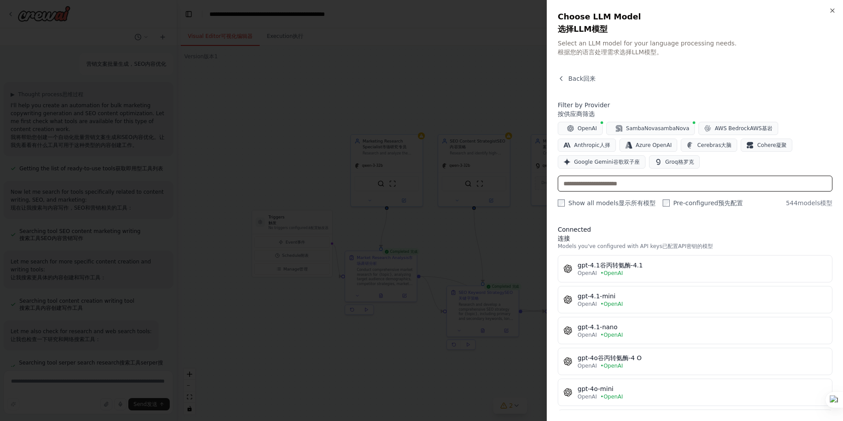
click at [657, 191] on input "text" at bounding box center [695, 183] width 275 height 16
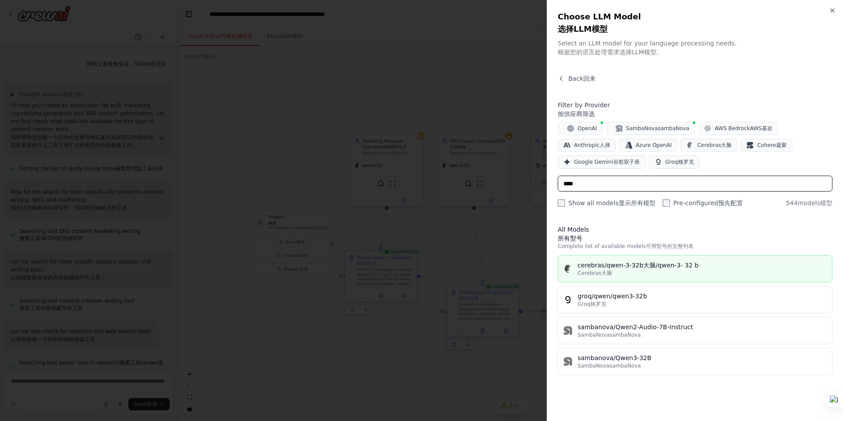
type input "****"
click at [649, 269] on font "大脑/qwen-3- 32 b" at bounding box center [670, 264] width 55 height 7
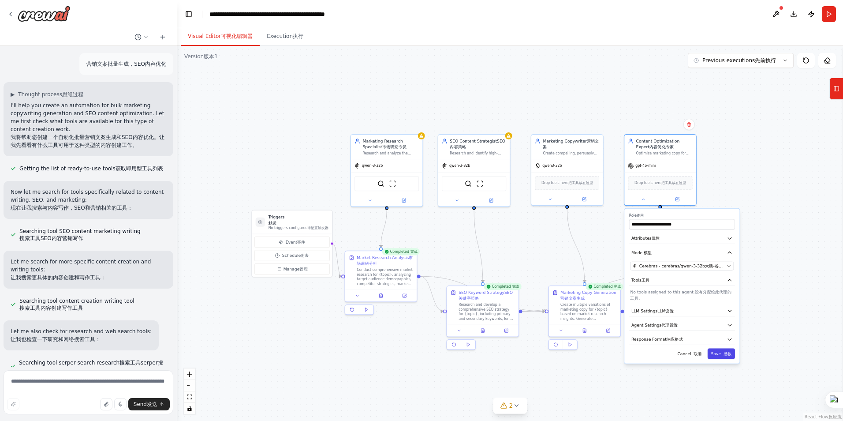
click at [731, 353] on font "拯救" at bounding box center [728, 354] width 8 height 6
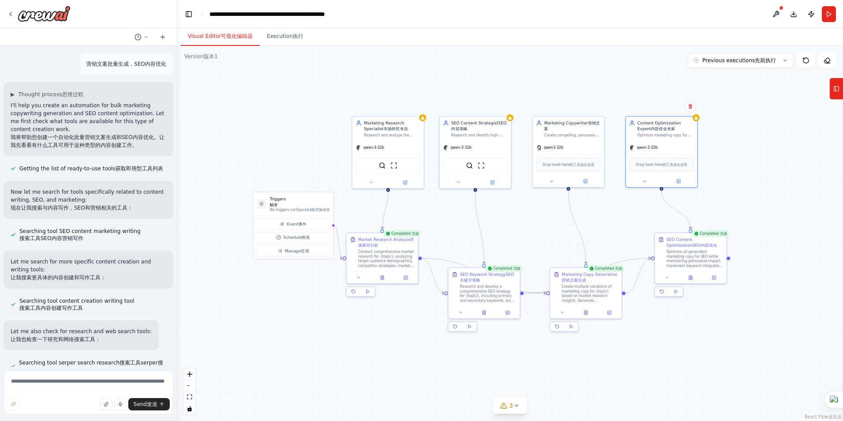
drag, startPoint x: 634, startPoint y: 372, endPoint x: 636, endPoint y: 354, distance: 18.1
click at [636, 354] on div ".deletable-edge-delete-btn { width: 20px; height: 20px; border: 0px solid #ffff…" at bounding box center [510, 233] width 666 height 375
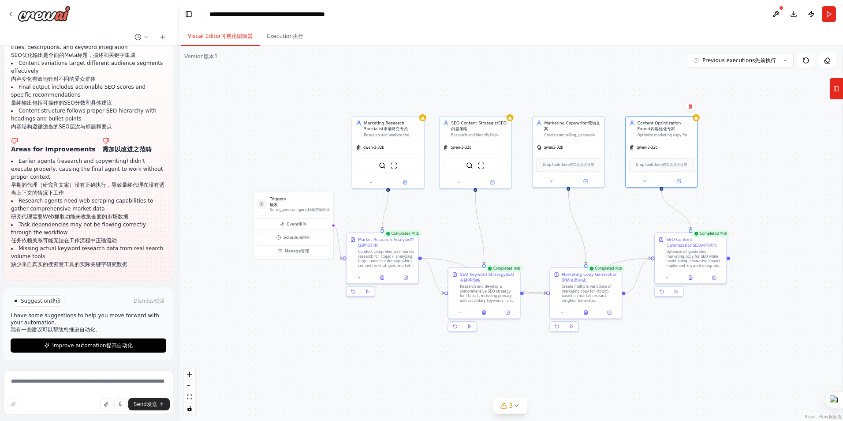
scroll to position [2159, 0]
click at [85, 385] on textarea at bounding box center [89, 392] width 170 height 44
type textarea "********"
click at [146, 401] on span "Send 发送" at bounding box center [146, 403] width 24 height 7
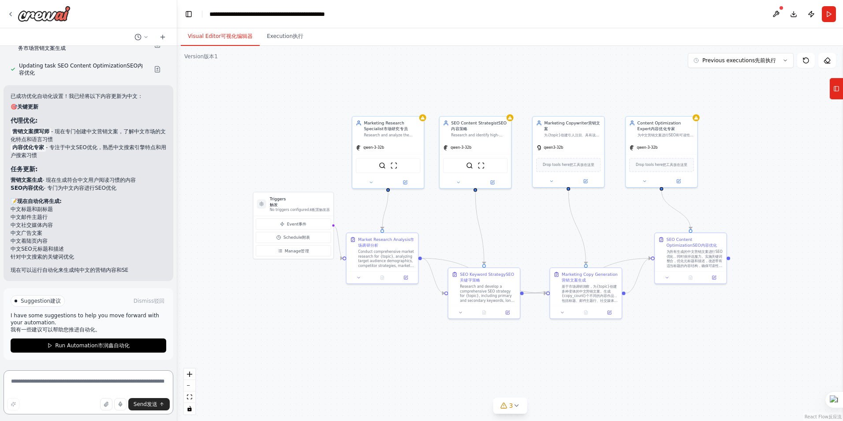
scroll to position [2564, 0]
click at [112, 347] on font "市润鑫自动化" at bounding box center [114, 345] width 32 height 6
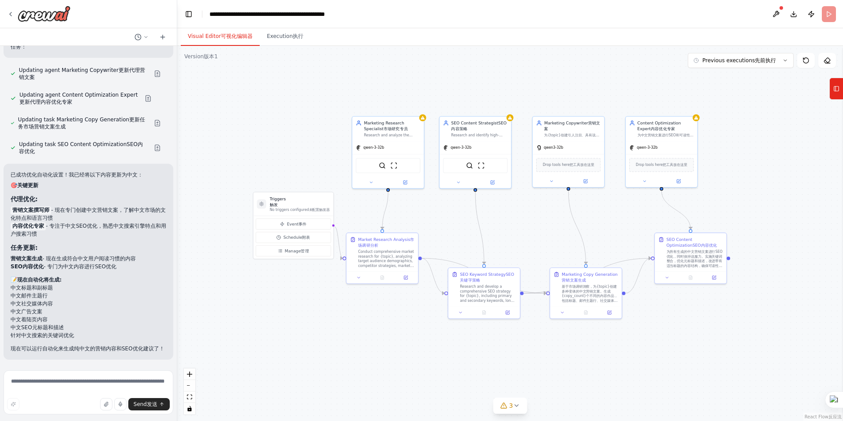
scroll to position [2484, 0]
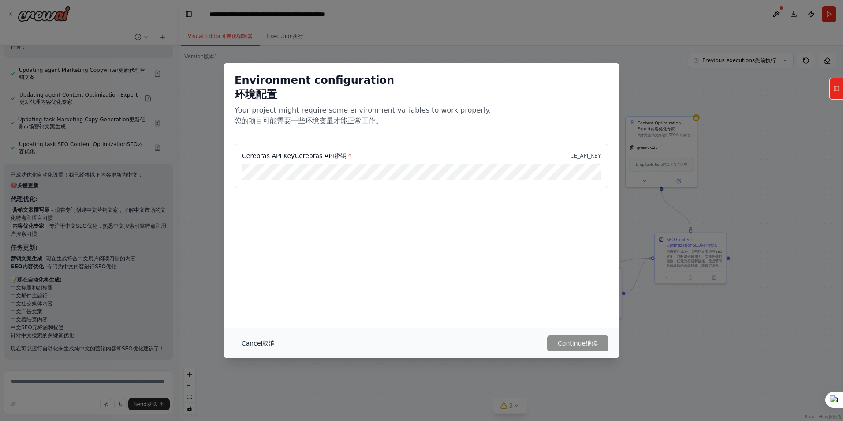
click at [268, 342] on font "取消" at bounding box center [268, 343] width 12 height 7
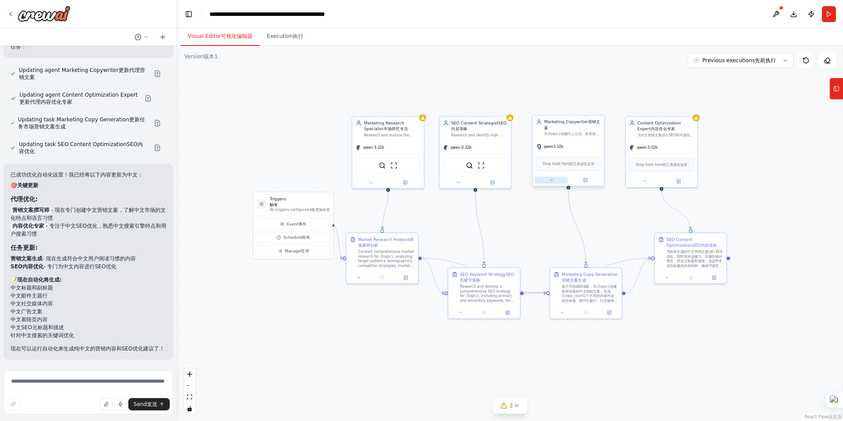
click at [557, 183] on button at bounding box center [551, 179] width 33 height 7
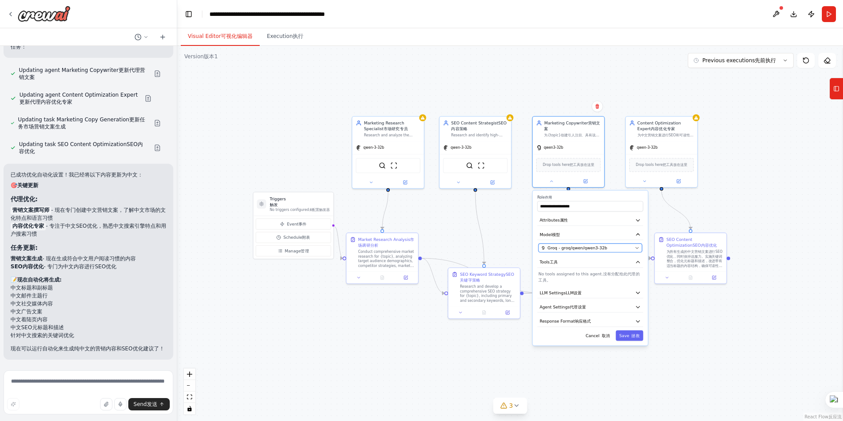
click at [628, 251] on button "Groq - groq/qwen/qwen3-32b" at bounding box center [590, 247] width 104 height 9
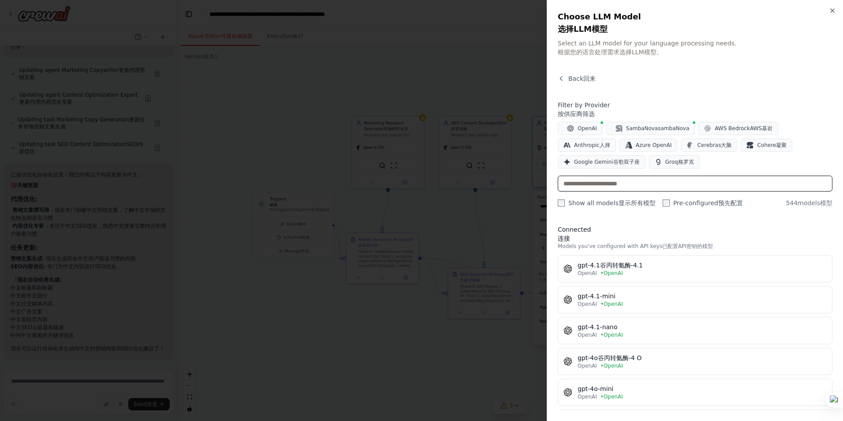
click at [649, 188] on input "text" at bounding box center [695, 183] width 275 height 16
click at [497, 222] on div at bounding box center [421, 210] width 843 height 421
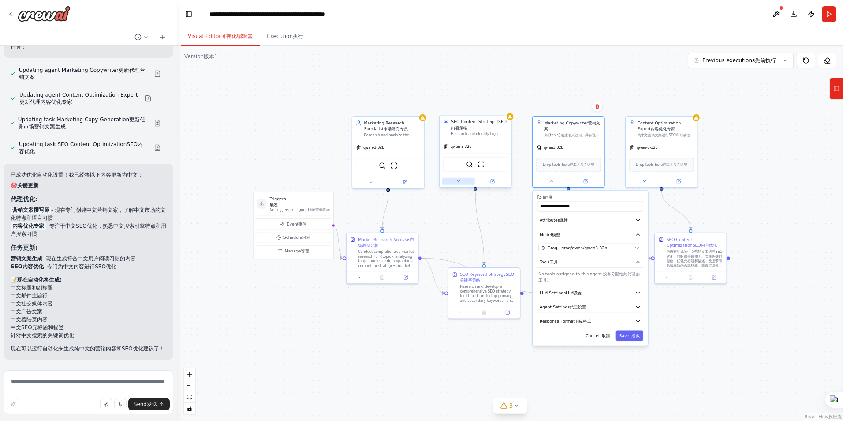
click at [460, 181] on icon at bounding box center [458, 181] width 5 height 5
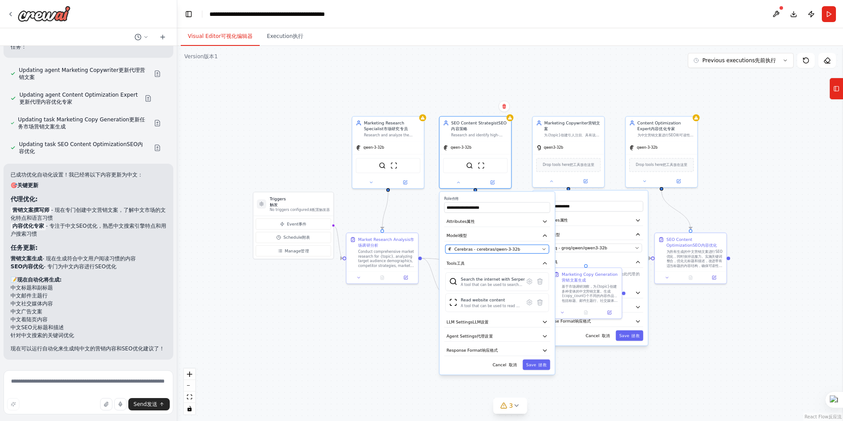
click at [496, 247] on span "Cerebras - cerebras/qwen-3-32b" at bounding box center [488, 249] width 66 height 6
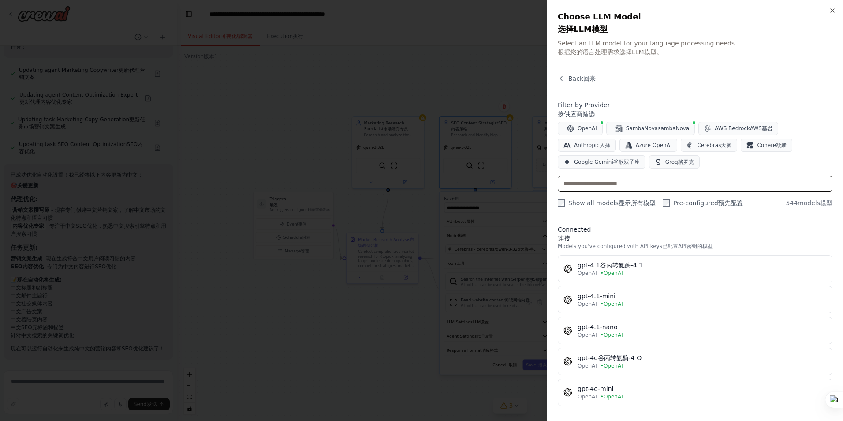
click at [645, 188] on input "text" at bounding box center [695, 183] width 275 height 16
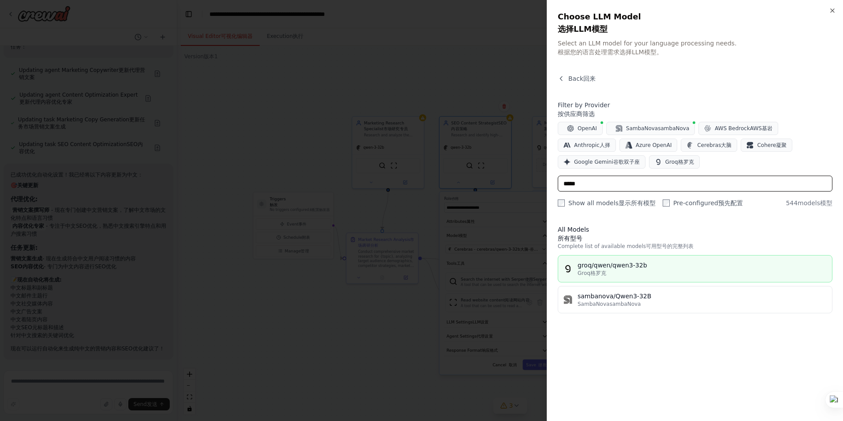
type input "*****"
click at [636, 269] on font "groq/qwen/qwen3-32b" at bounding box center [613, 264] width 70 height 7
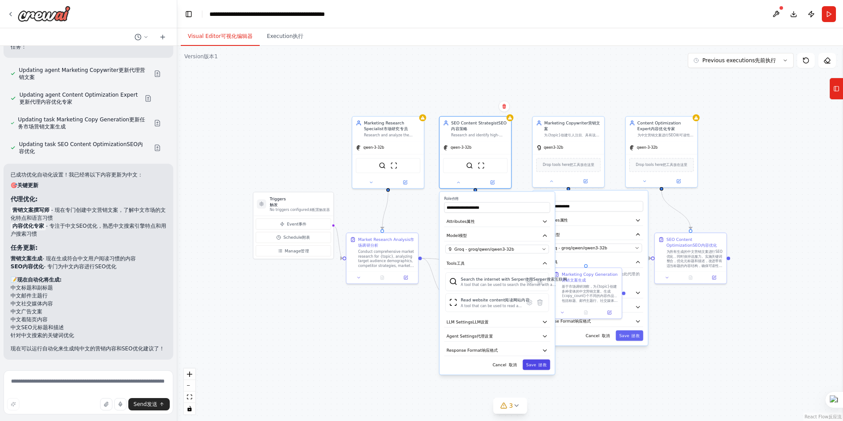
click at [534, 361] on button "Save 拯救" at bounding box center [535, 364] width 27 height 11
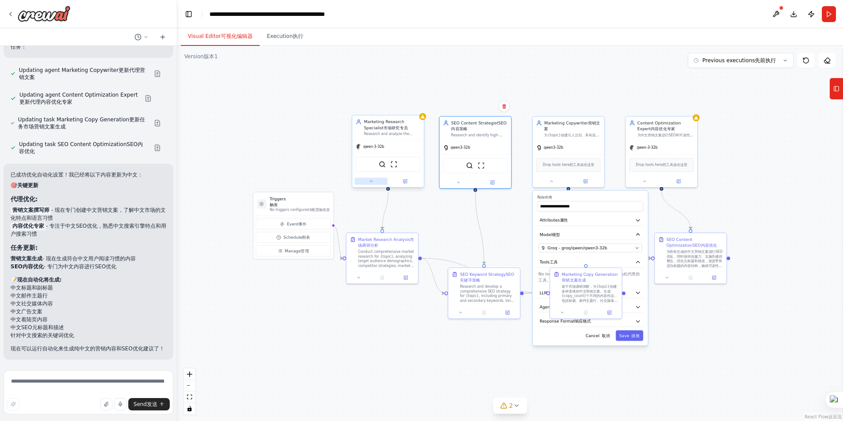
click at [371, 183] on icon at bounding box center [371, 181] width 5 height 5
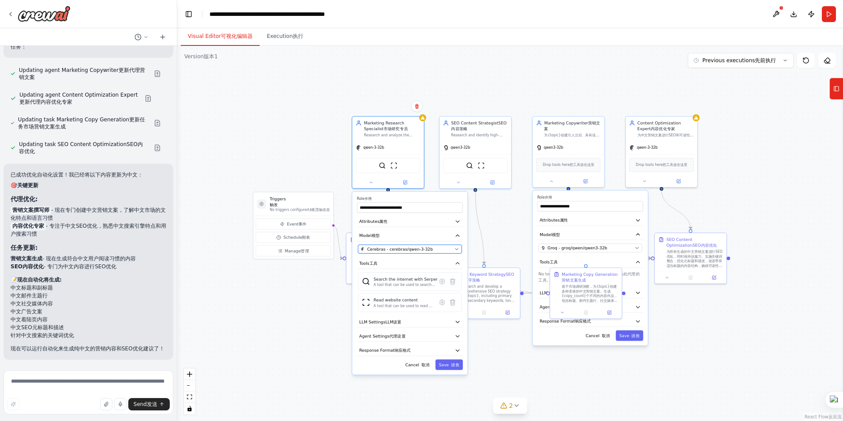
click at [442, 249] on div "Cerebras - cerebras/qwen-3-32b" at bounding box center [406, 249] width 91 height 6
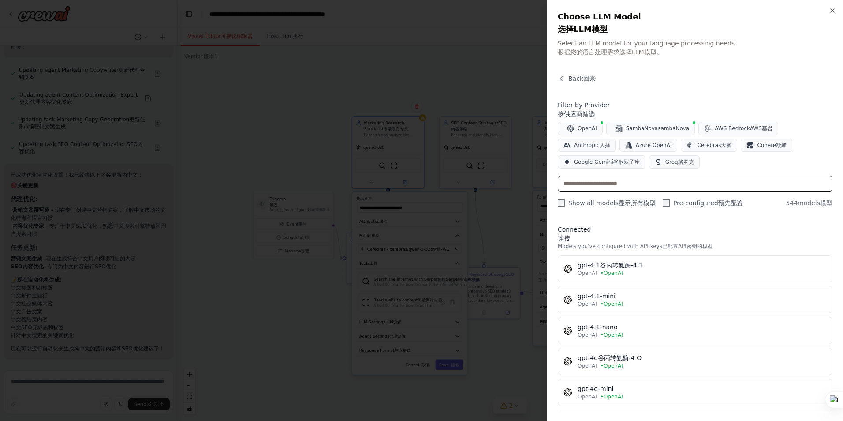
click at [633, 191] on input "text" at bounding box center [695, 183] width 275 height 16
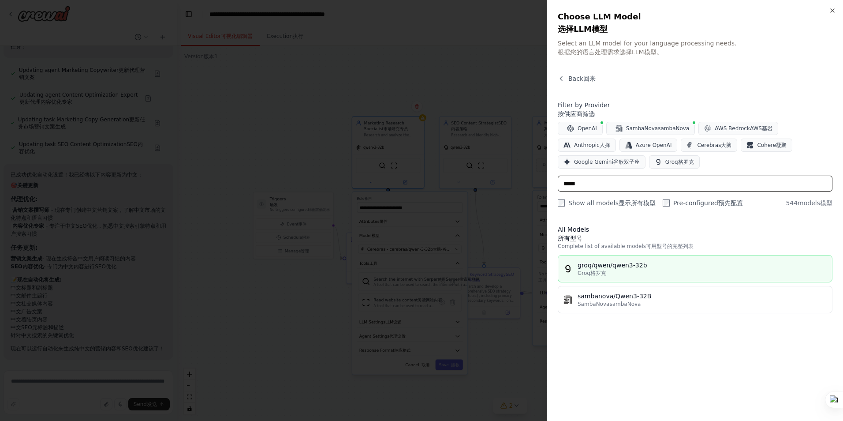
type input "*****"
click at [634, 269] on font "groq/qwen/qwen3-32b" at bounding box center [613, 264] width 70 height 7
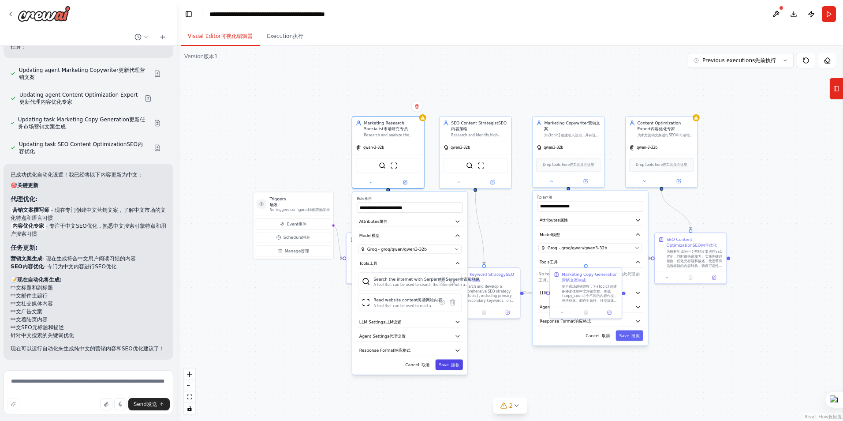
click at [458, 368] on button "Save 拯救" at bounding box center [448, 364] width 27 height 11
click at [456, 364] on font "拯救" at bounding box center [455, 365] width 8 height 6
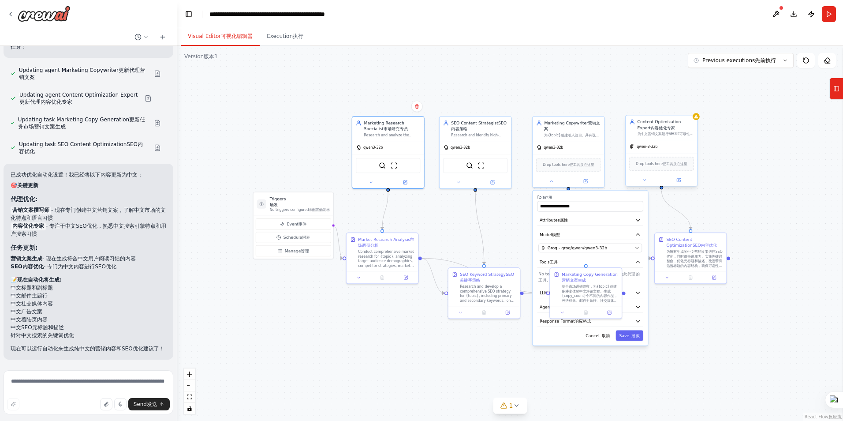
click at [654, 151] on div "qwen-3-32b" at bounding box center [661, 146] width 71 height 13
click at [649, 181] on button at bounding box center [644, 179] width 33 height 7
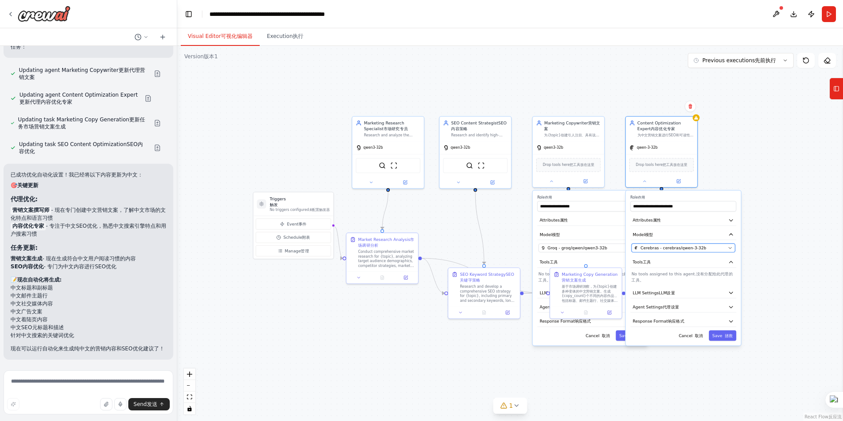
click at [713, 246] on div "Cerebras - cerebras/qwen-3-32b" at bounding box center [679, 248] width 91 height 6
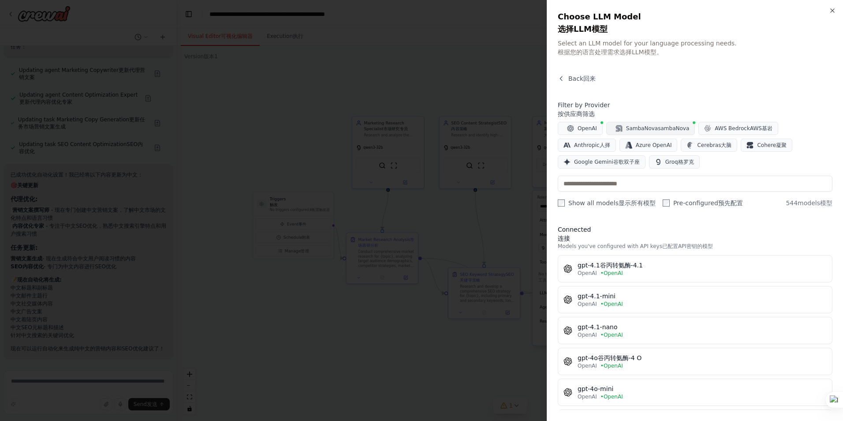
click at [631, 131] on font "SambaNova" at bounding box center [642, 128] width 32 height 6
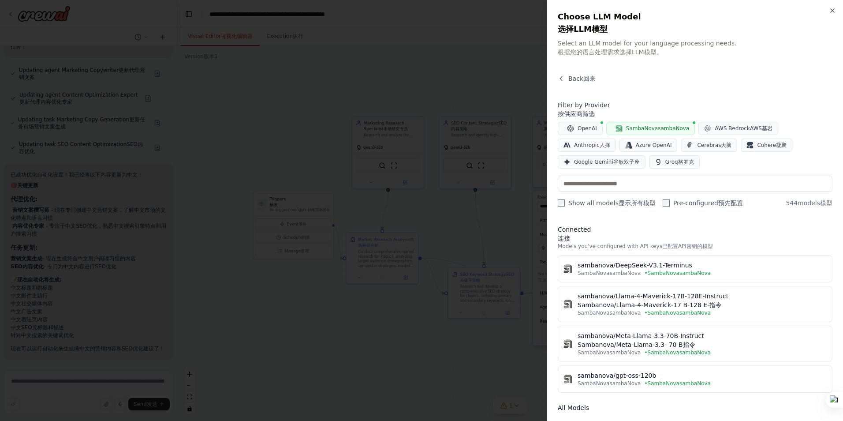
click at [652, 131] on font "SambaNova" at bounding box center [642, 128] width 32 height 6
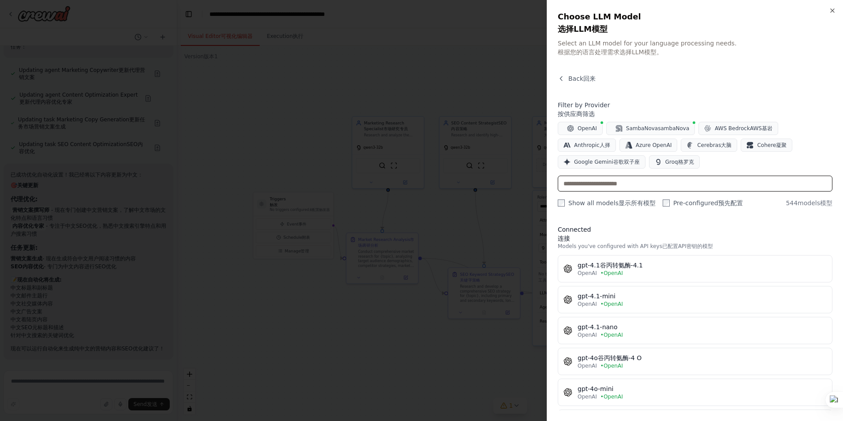
click at [622, 191] on input "text" at bounding box center [695, 183] width 275 height 16
click at [687, 165] on font "格罗克" at bounding box center [686, 162] width 16 height 6
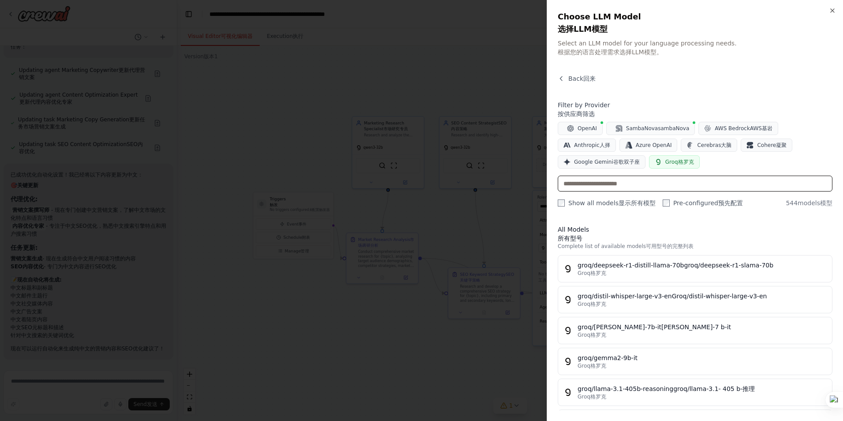
click at [651, 191] on input "text" at bounding box center [695, 183] width 275 height 16
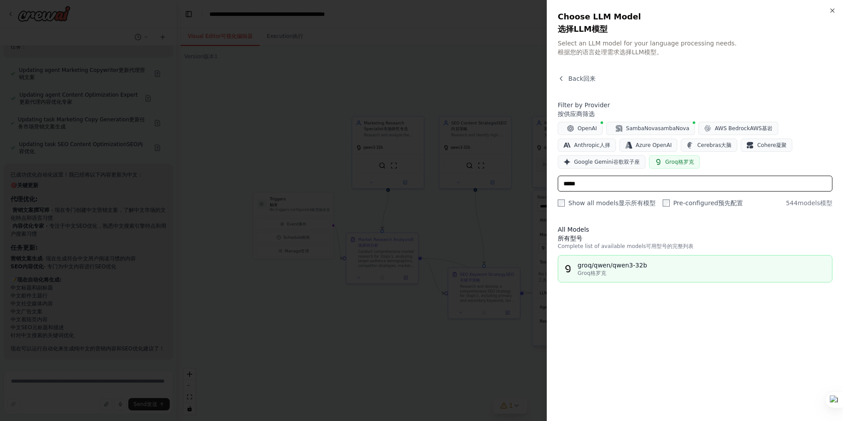
type input "*****"
click at [632, 269] on font "groq/qwen/qwen3-32b" at bounding box center [613, 264] width 70 height 7
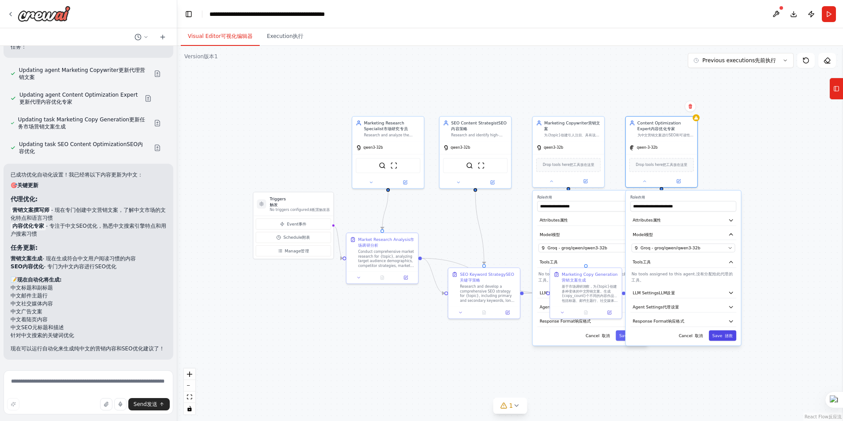
click at [730, 336] on font "拯救" at bounding box center [729, 335] width 8 height 6
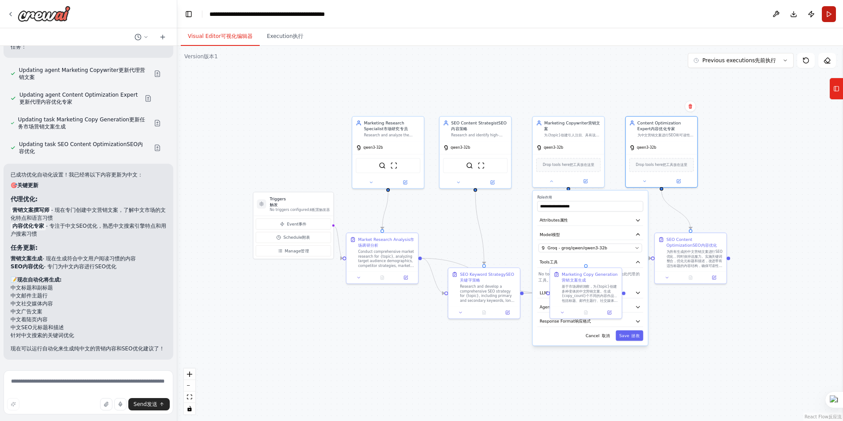
click at [830, 11] on button "Run" at bounding box center [829, 14] width 14 height 16
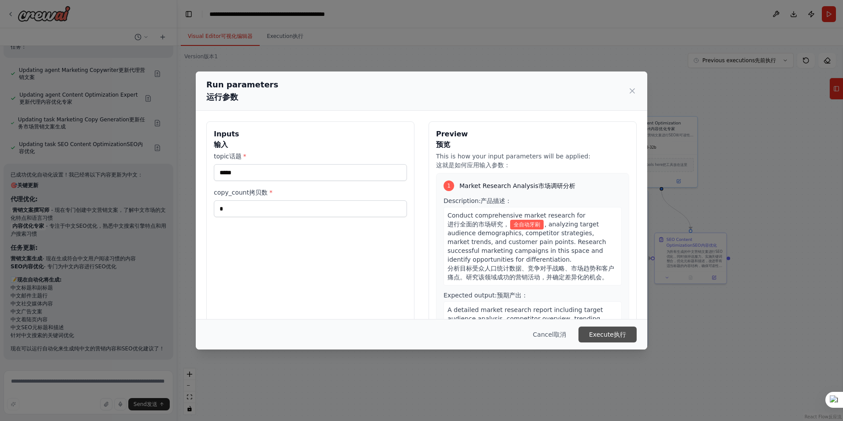
click at [595, 331] on font "Execute" at bounding box center [601, 334] width 25 height 9
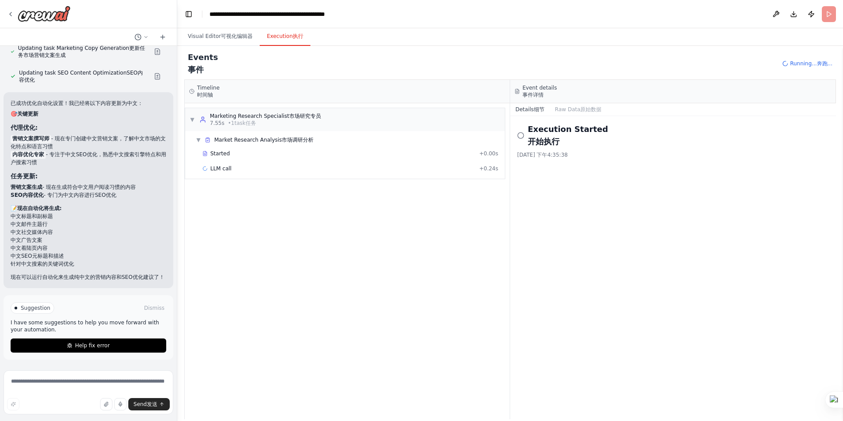
scroll to position [2556, 0]
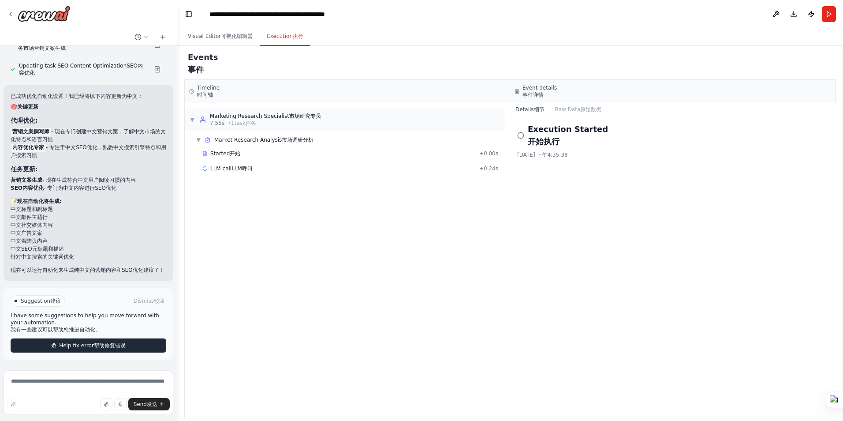
click at [130, 352] on button "Help fix error 帮助修复错误" at bounding box center [89, 345] width 156 height 14
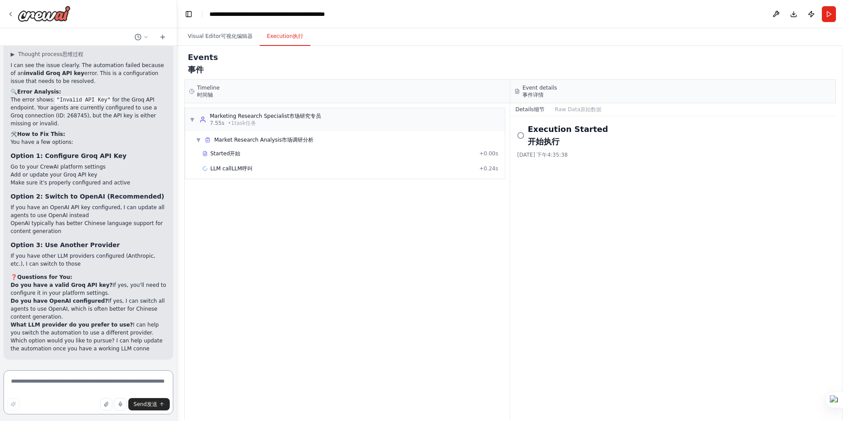
scroll to position [2817, 0]
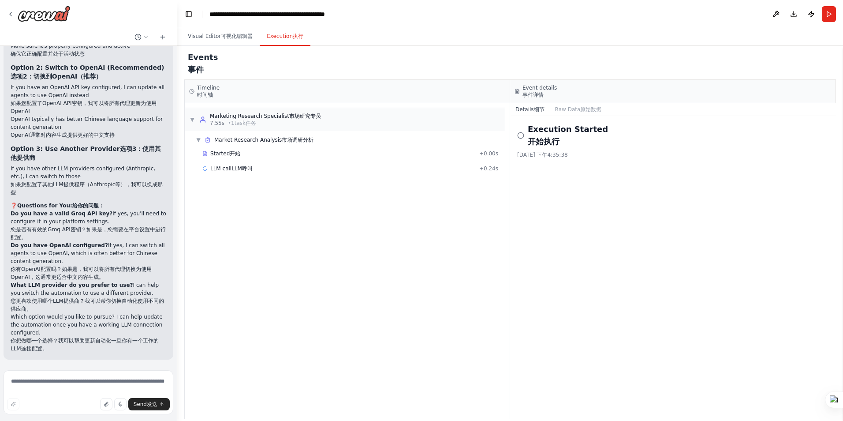
scroll to position [3026, 0]
click at [253, 37] on button "Visual Editor 可视化编辑器" at bounding box center [220, 36] width 79 height 19
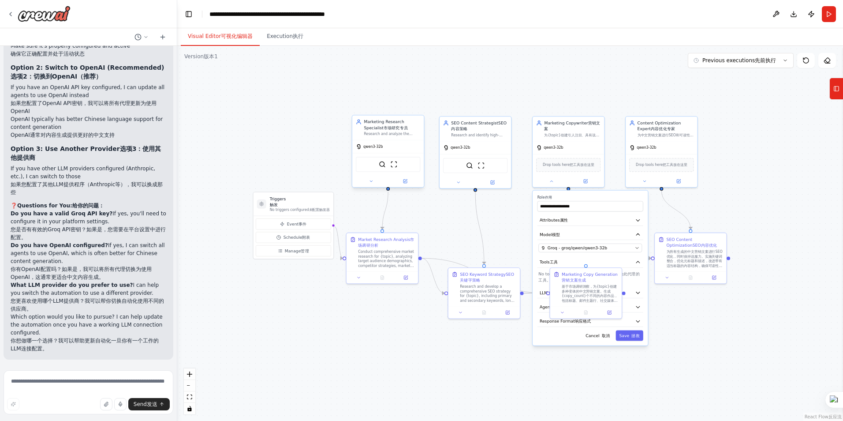
click at [384, 150] on div "qwen3-32b" at bounding box center [387, 146] width 71 height 13
click at [369, 184] on button at bounding box center [370, 181] width 33 height 7
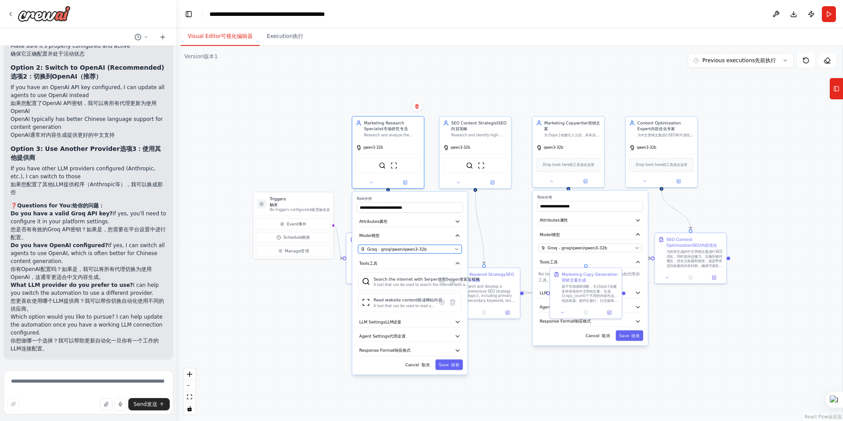
click at [419, 246] on span "Groq - groq/qwen/qwen3-32b" at bounding box center [397, 249] width 60 height 6
click at [431, 246] on div "Groq - groq/qwen/qwen3-32b" at bounding box center [406, 249] width 91 height 6
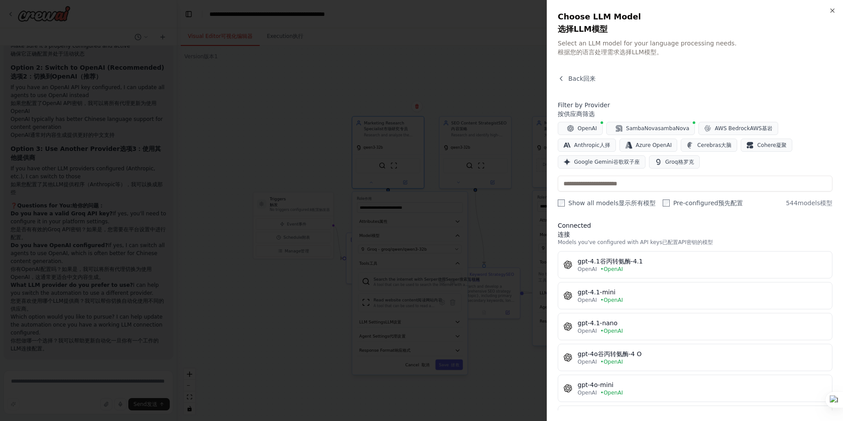
scroll to position [0, 0]
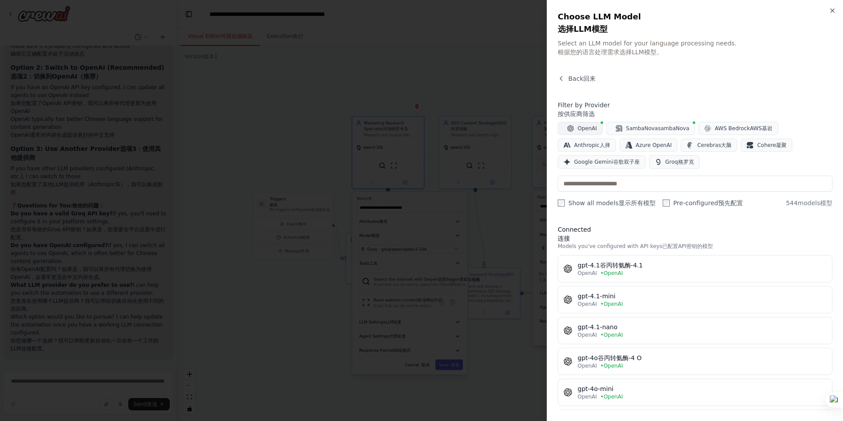
click at [592, 131] on font "OpenAI" at bounding box center [587, 128] width 19 height 6
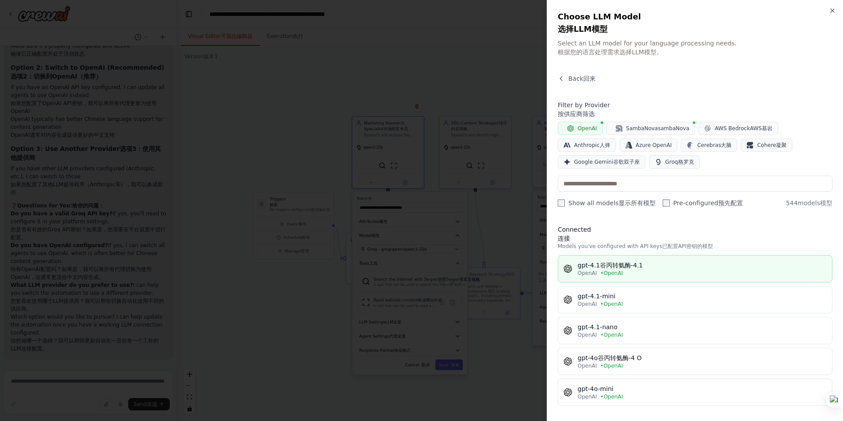
click at [645, 276] on div "OpenAI • OpenAI" at bounding box center [702, 272] width 249 height 7
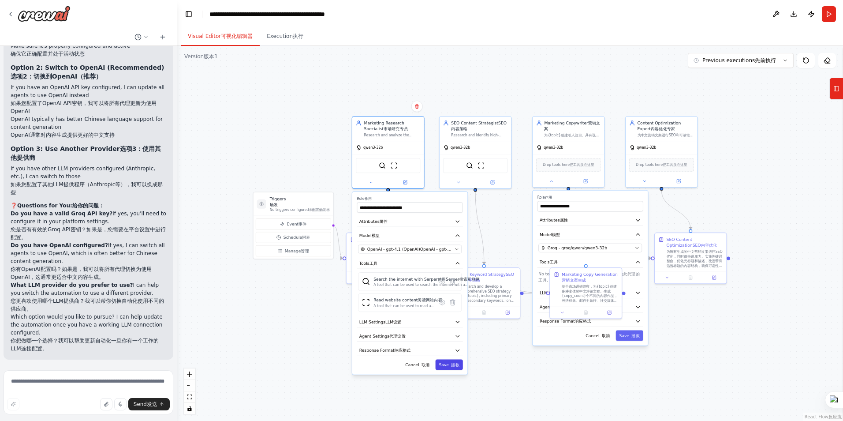
click at [455, 366] on font "拯救" at bounding box center [455, 365] width 8 height 6
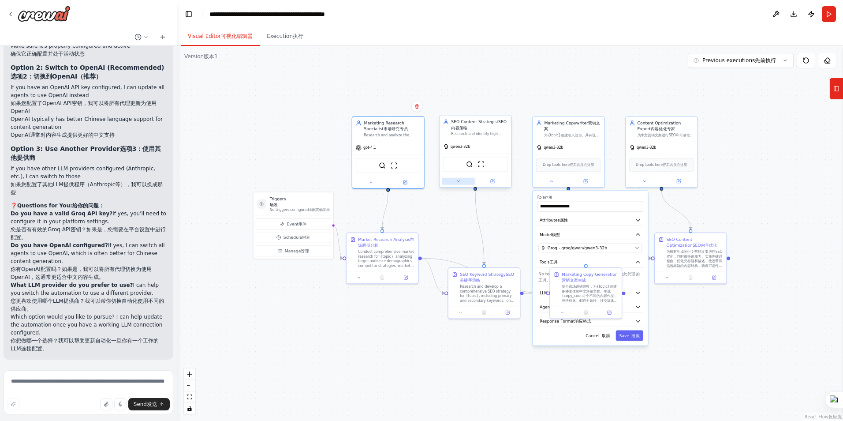
click at [463, 179] on button at bounding box center [458, 181] width 33 height 7
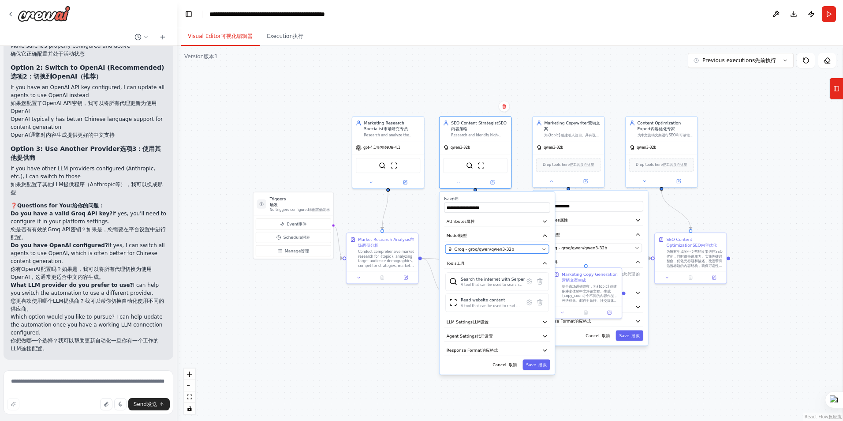
click at [497, 249] on span "Groq - groq/qwen/qwen3-32b" at bounding box center [485, 249] width 60 height 6
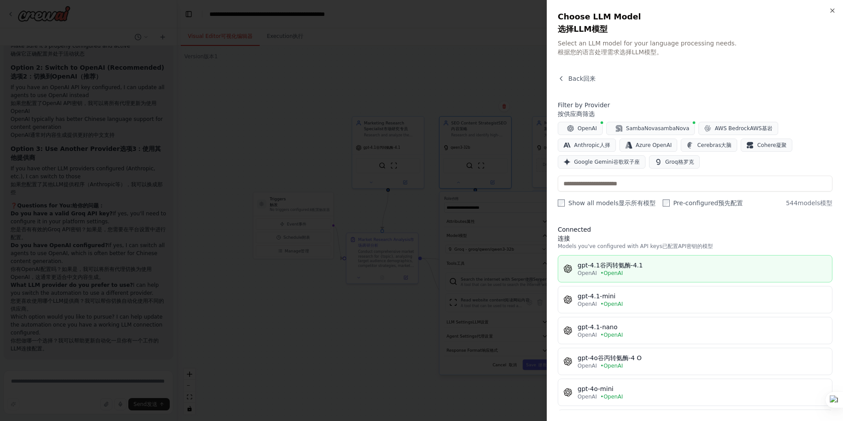
click at [687, 269] on div "gpt-4.1 谷丙转氨酶-4.1" at bounding box center [702, 265] width 249 height 9
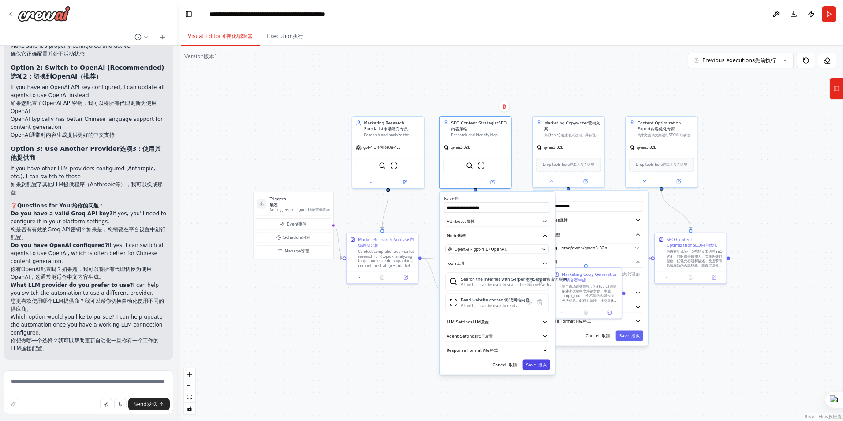
click at [545, 362] on font "拯救" at bounding box center [542, 365] width 8 height 6
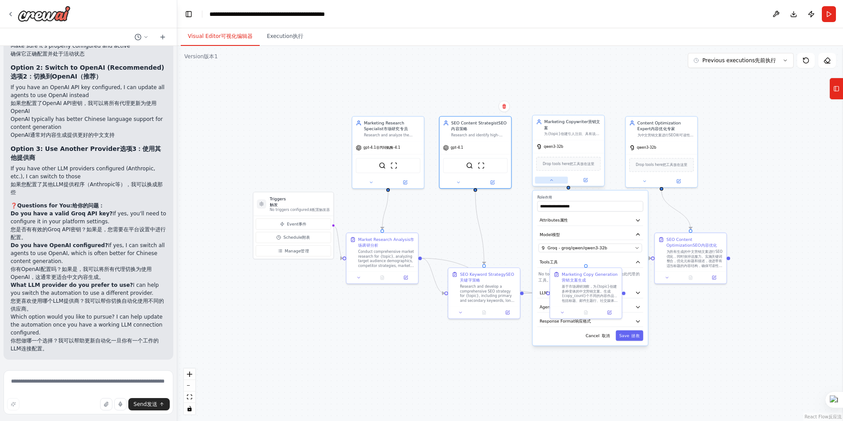
click at [556, 179] on button at bounding box center [551, 179] width 33 height 7
click at [584, 247] on span "Loading... 载入中..." at bounding box center [566, 248] width 36 height 6
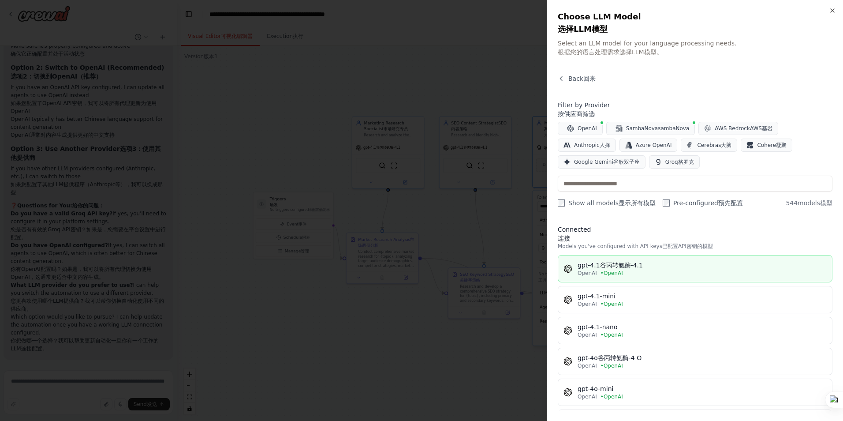
click at [633, 276] on div "OpenAI • OpenAI" at bounding box center [702, 272] width 249 height 7
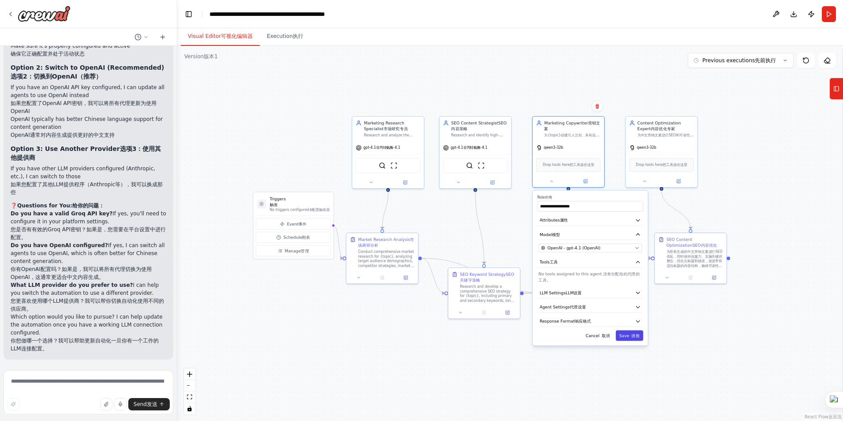
click at [633, 334] on font "拯救" at bounding box center [635, 335] width 8 height 6
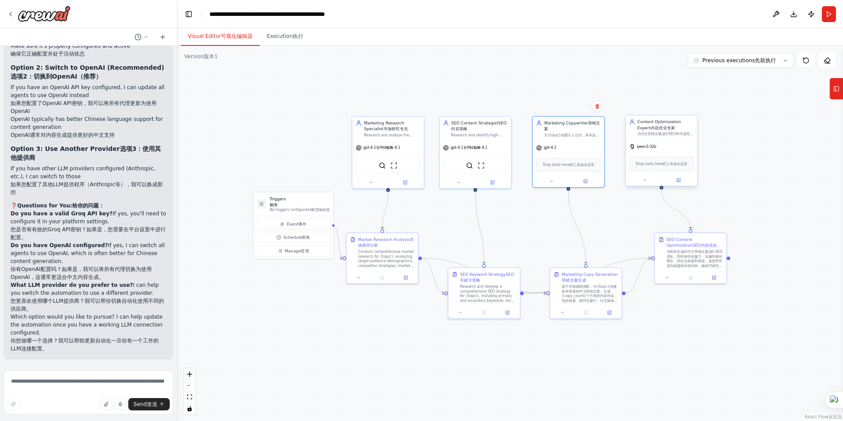
click at [643, 185] on div at bounding box center [661, 179] width 71 height 11
click at [646, 181] on icon at bounding box center [644, 180] width 5 height 5
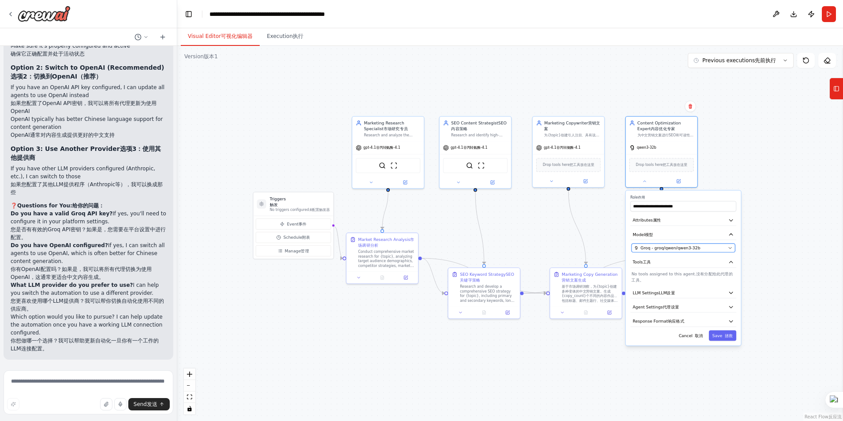
click at [675, 250] on button "Groq - groq/qwen/qwen3-32b" at bounding box center [683, 247] width 104 height 9
click at [676, 248] on font "Groq - groq/qwen/qwen3-32b" at bounding box center [671, 248] width 60 height 5
click at [716, 246] on div "Groq - groq/qwen/qwen3-32b" at bounding box center [679, 248] width 91 height 6
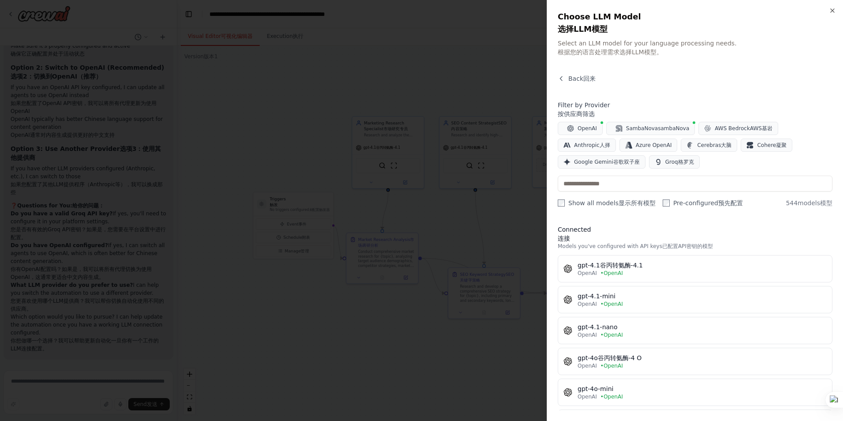
click at [637, 240] on h3 "Connected 连接" at bounding box center [695, 234] width 275 height 18
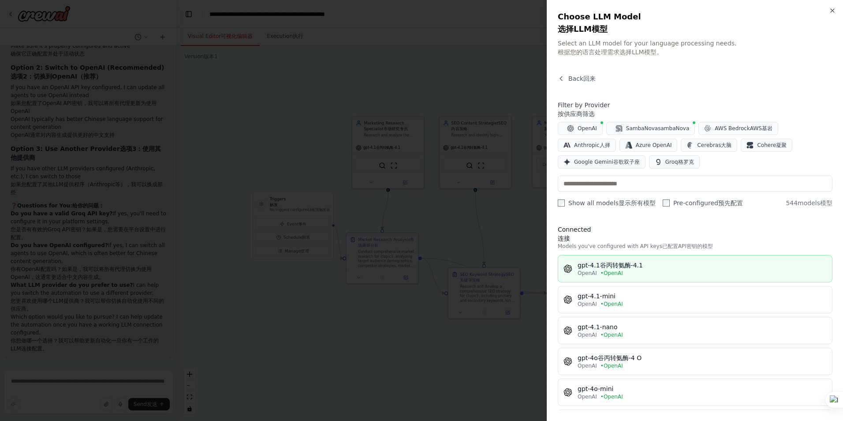
click at [645, 269] on div "gpt-4.1 谷丙转氨酶-4.1" at bounding box center [702, 265] width 249 height 9
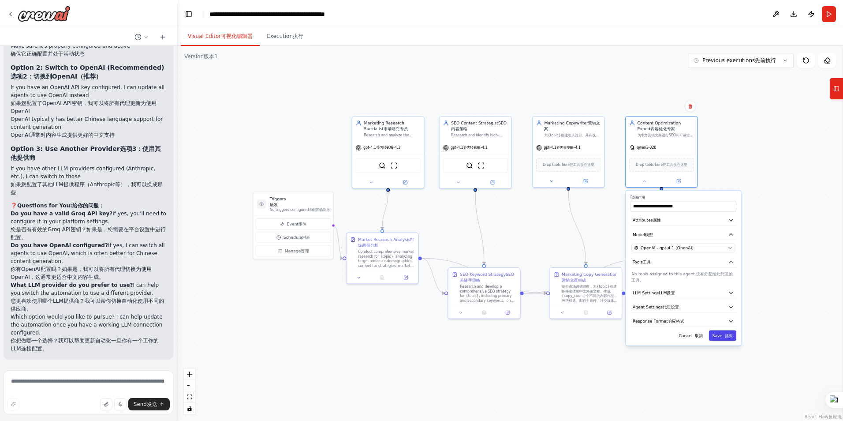
click at [724, 339] on button "Save 拯救" at bounding box center [722, 335] width 27 height 11
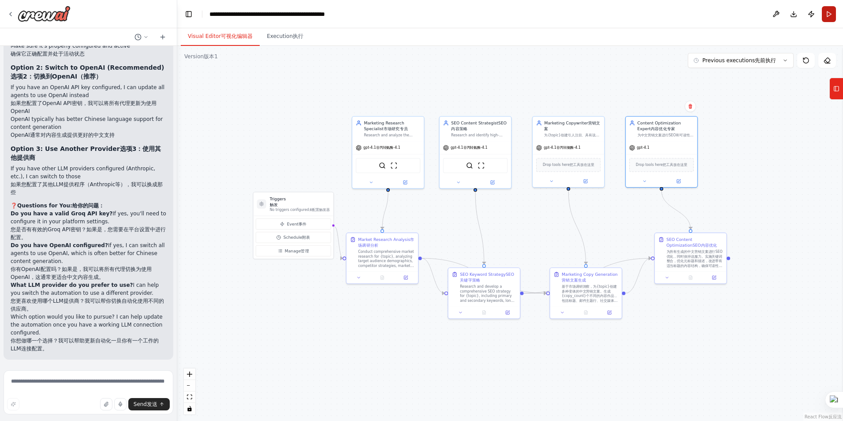
click at [828, 15] on button "Run" at bounding box center [829, 14] width 14 height 16
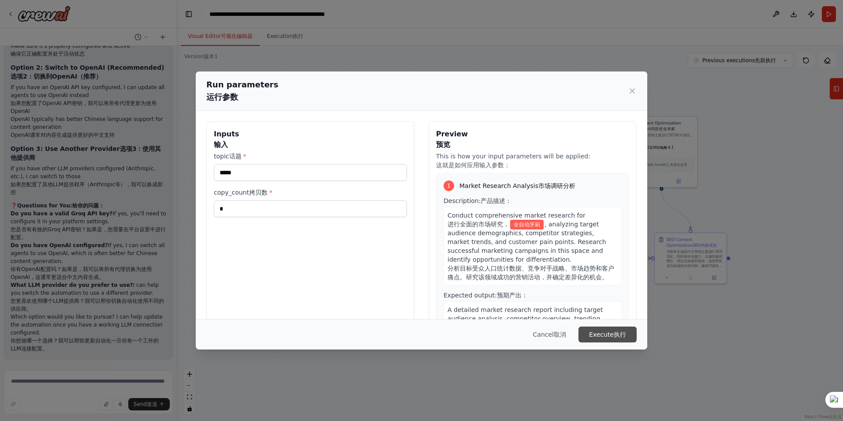
click at [609, 337] on font "Execute" at bounding box center [601, 334] width 25 height 9
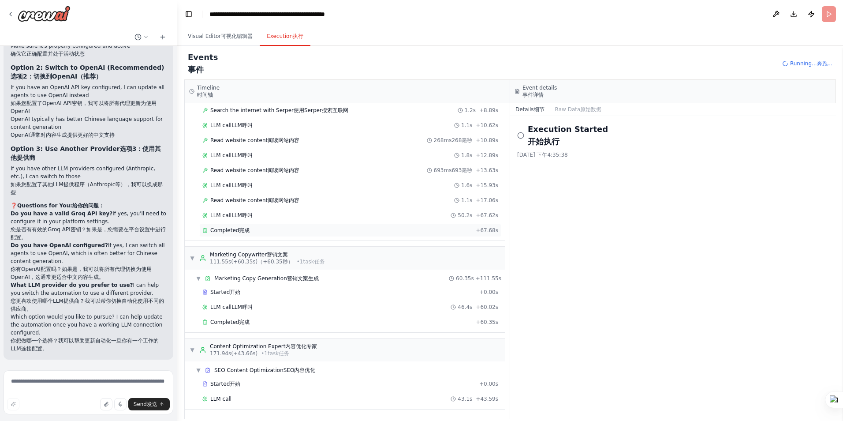
scroll to position [368, 0]
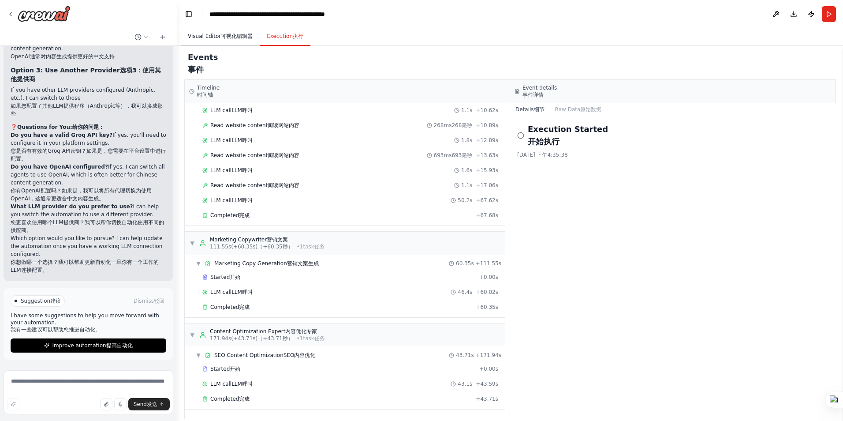
click at [240, 35] on font "可视化编辑器" at bounding box center [237, 36] width 32 height 7
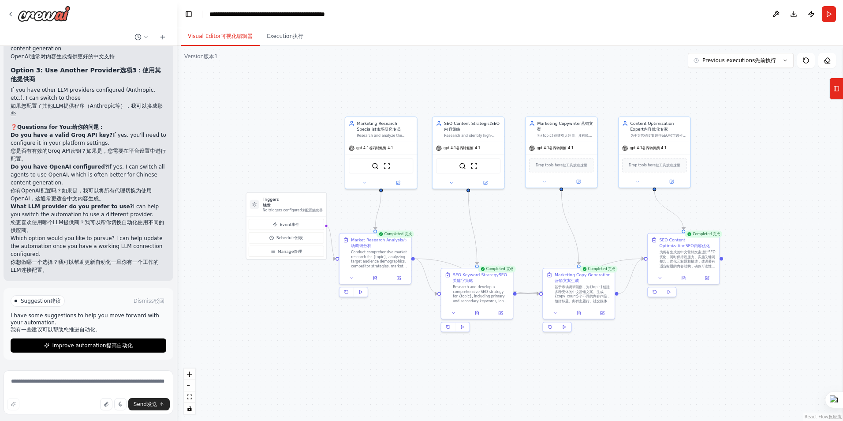
drag, startPoint x: 630, startPoint y: 225, endPoint x: 552, endPoint y: 214, distance: 78.8
click at [551, 211] on div ".deletable-edge-delete-btn { width: 20px; height: 20px; border: 0px solid #ffff…" at bounding box center [510, 233] width 666 height 375
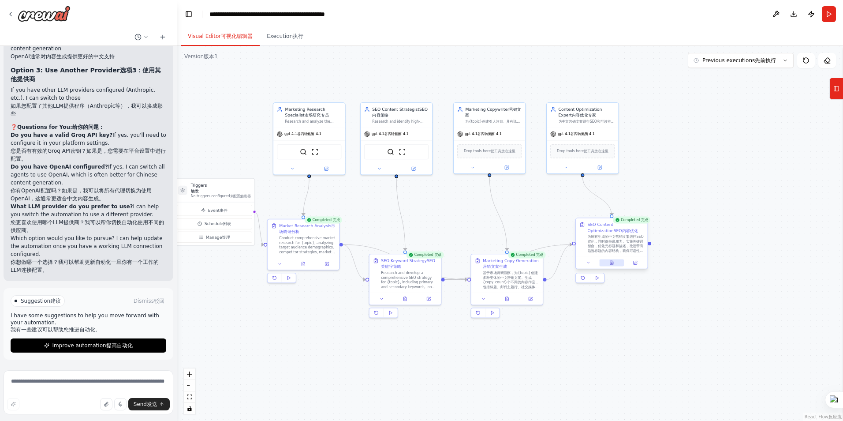
click at [613, 263] on icon at bounding box center [611, 263] width 3 height 4
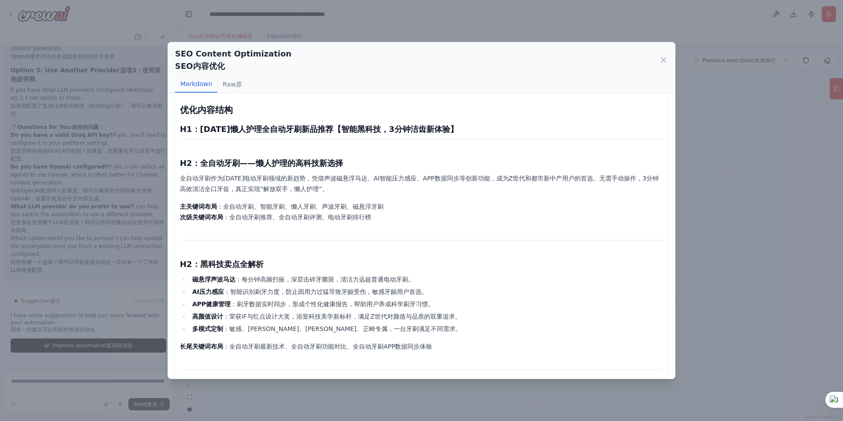
scroll to position [0, 0]
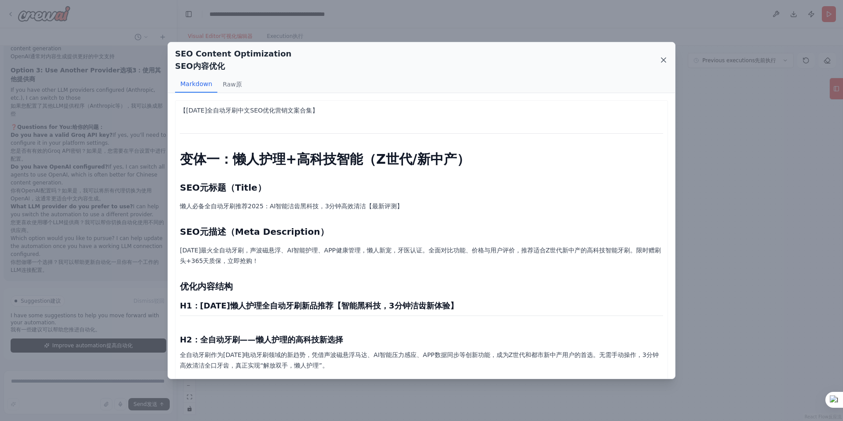
click at [661, 60] on icon at bounding box center [663, 60] width 9 height 9
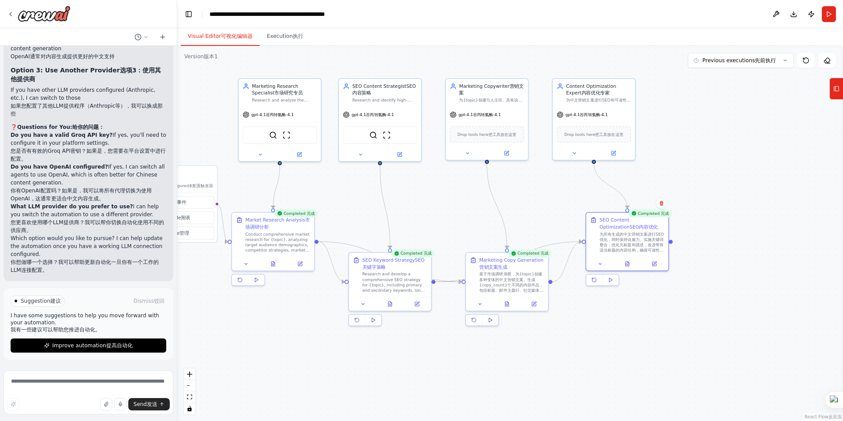
click at [453, 220] on div ".deletable-edge-delete-btn { width: 20px; height: 20px; border: 0px solid #ffff…" at bounding box center [510, 233] width 666 height 375
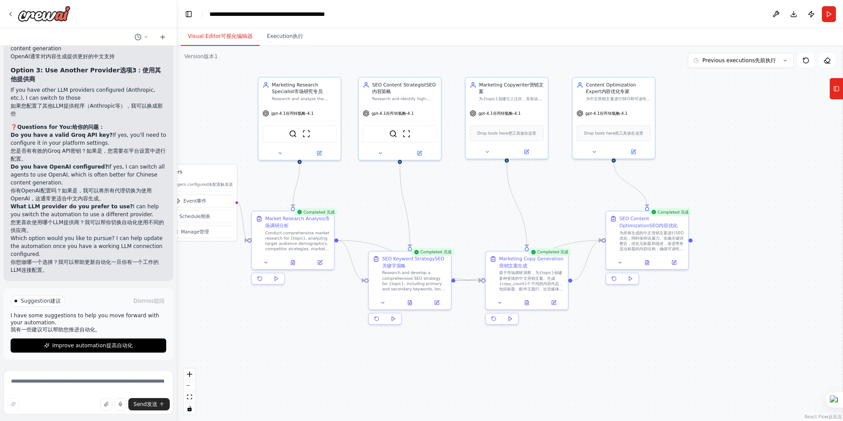
drag, startPoint x: 454, startPoint y: 219, endPoint x: 478, endPoint y: 220, distance: 24.3
click at [477, 220] on div ".deletable-edge-delete-btn { width: 20px; height: 20px; border: 0px solid #ffff…" at bounding box center [510, 233] width 666 height 375
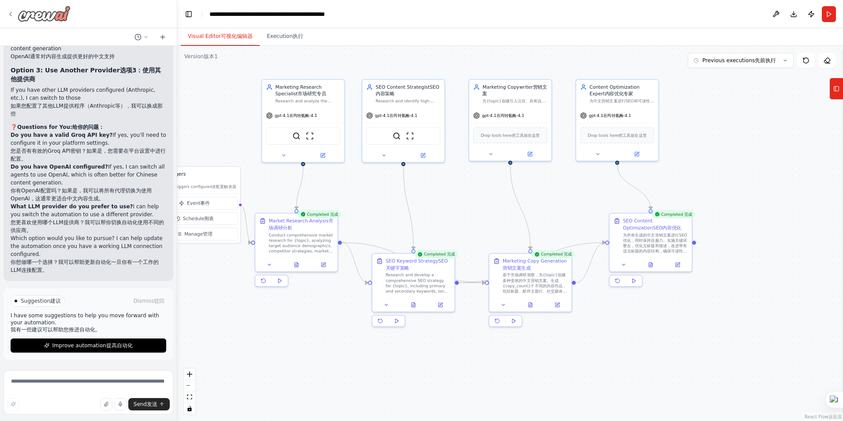
click at [11, 13] on icon at bounding box center [10, 14] width 7 height 7
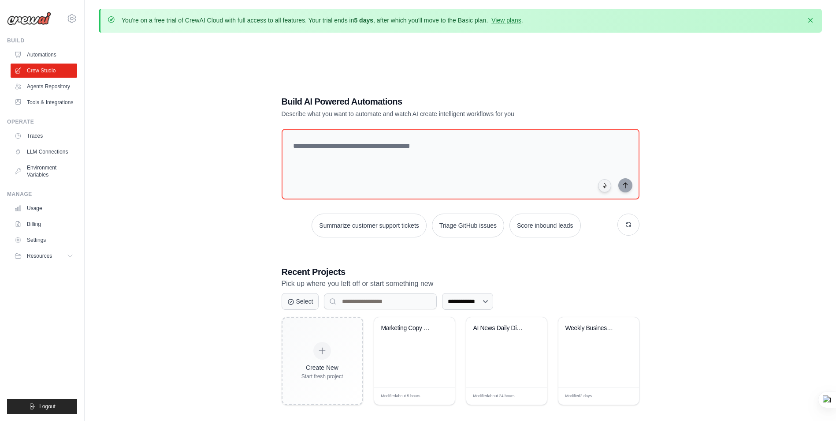
click at [387, 151] on textarea at bounding box center [461, 164] width 358 height 71
click at [368, 155] on textarea at bounding box center [461, 163] width 362 height 71
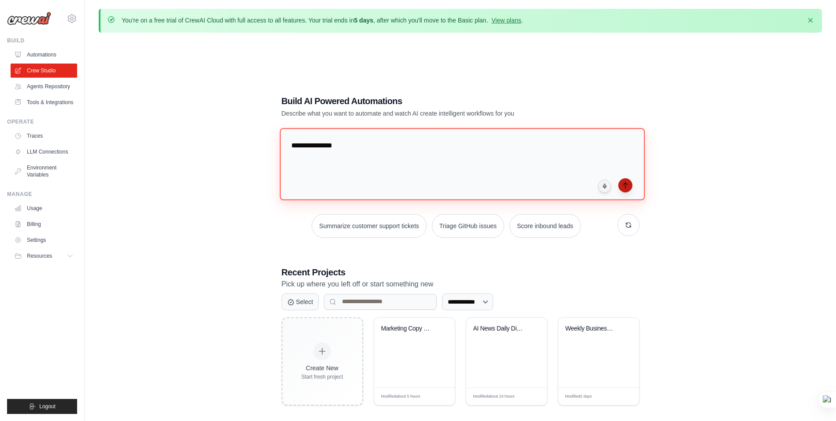
type textarea "**********"
click at [623, 183] on icon "submit" at bounding box center [625, 185] width 7 height 7
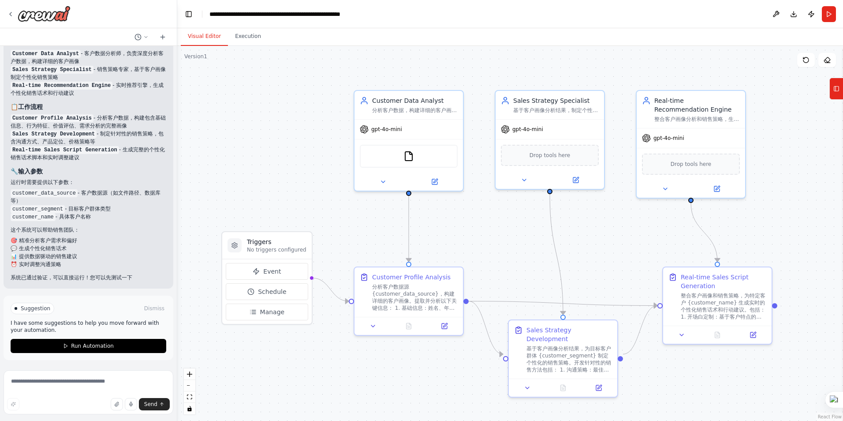
scroll to position [504, 0]
